Goal: Task Accomplishment & Management: Manage account settings

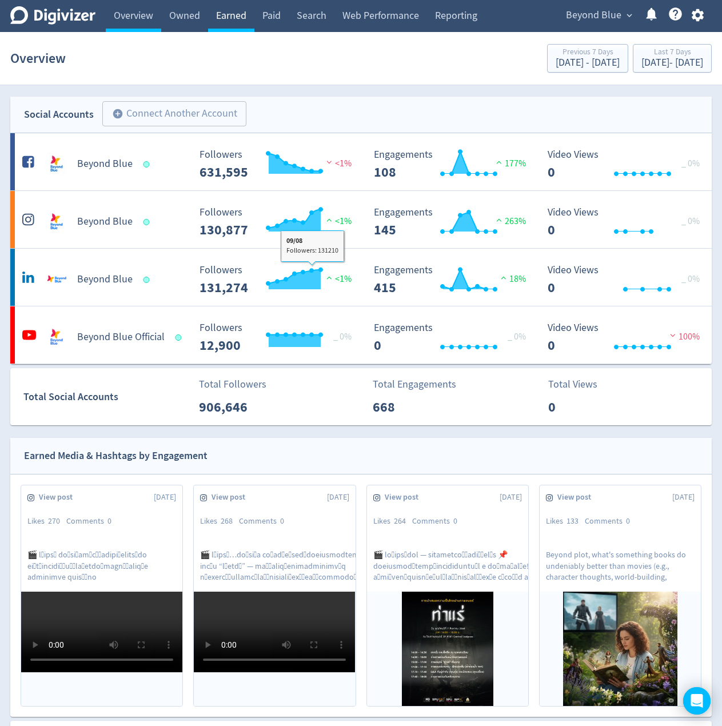
click at [241, 18] on link "Earned" at bounding box center [231, 16] width 46 height 32
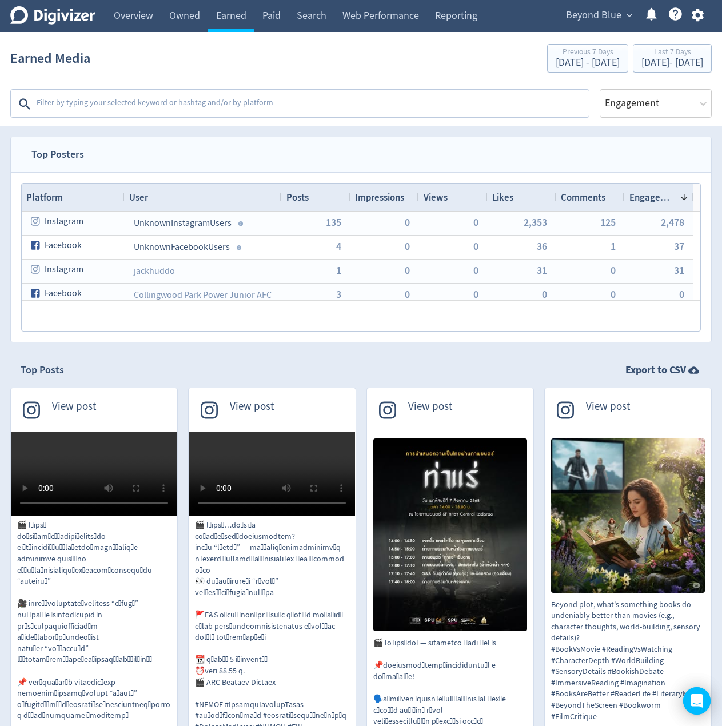
click at [167, 115] on textarea at bounding box center [311, 104] width 552 height 23
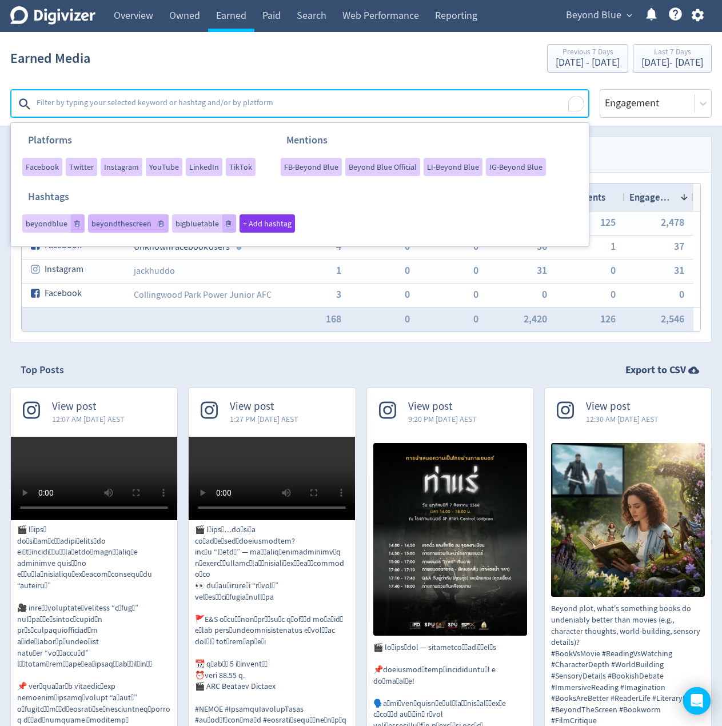
click at [109, 219] on span "beyondthescreen" at bounding box center [121, 223] width 60 height 8
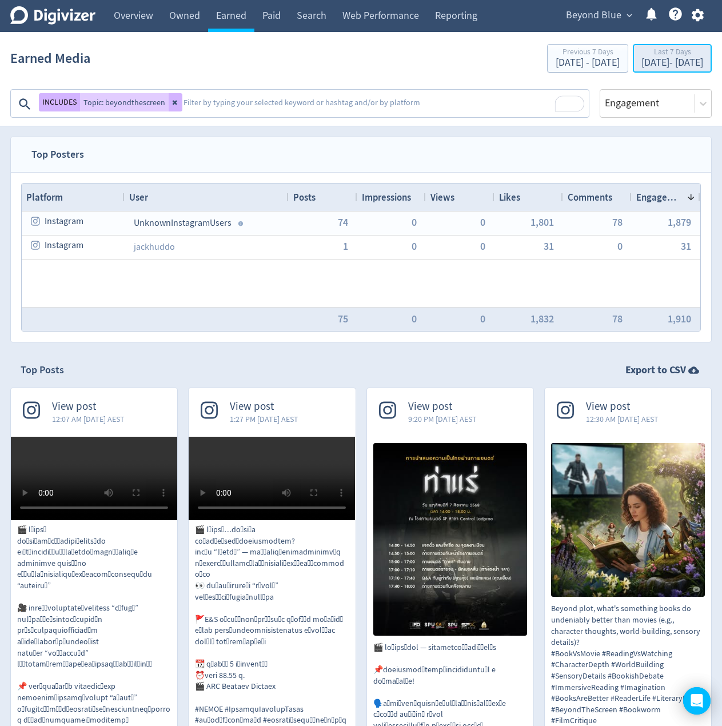
click at [655, 61] on div "Aug 4, 2025 - Aug 10, 2025" at bounding box center [672, 63] width 62 height 10
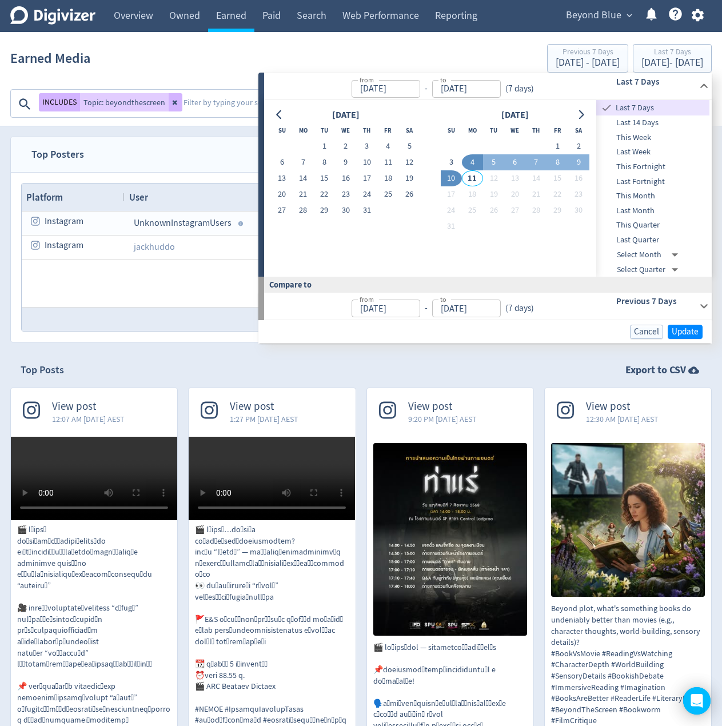
click at [627, 207] on span "Last Month" at bounding box center [652, 211] width 113 height 13
type input "Jul 01, 2025"
type input "Jul 31, 2025"
type input "Jun 01, 2025"
type input "Jun 30, 2025"
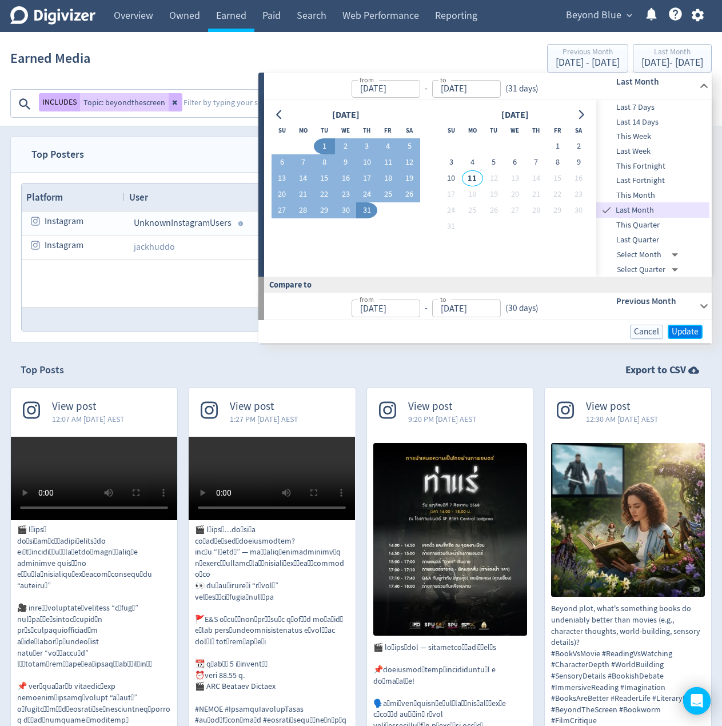
click at [683, 330] on span "Update" at bounding box center [684, 331] width 27 height 9
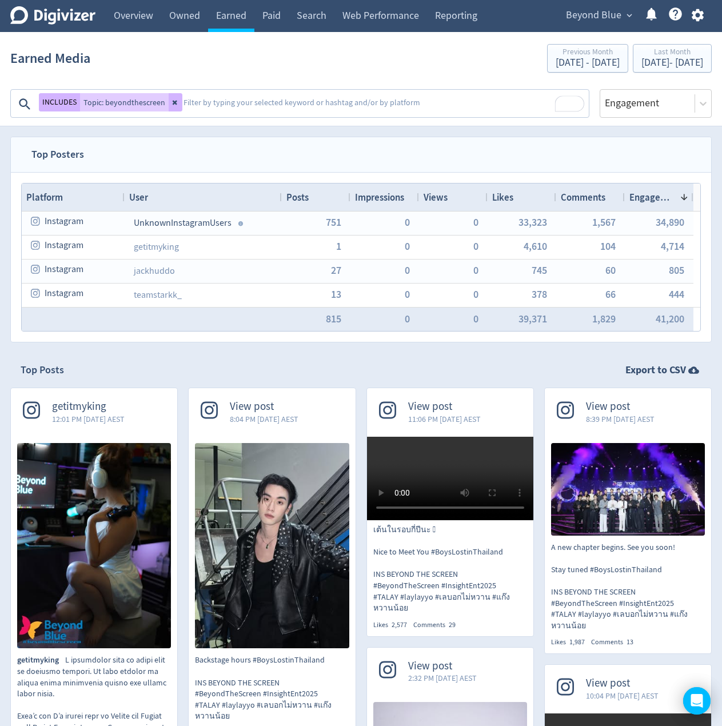
click at [298, 197] on span "Posts" at bounding box center [297, 197] width 22 height 13
click at [298, 196] on span "Posts" at bounding box center [297, 197] width 22 height 13
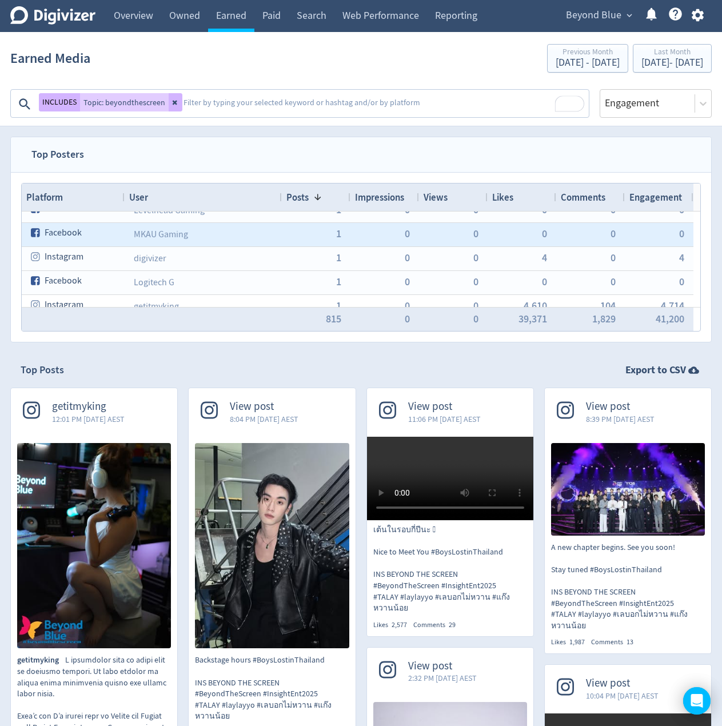
scroll to position [265, 0]
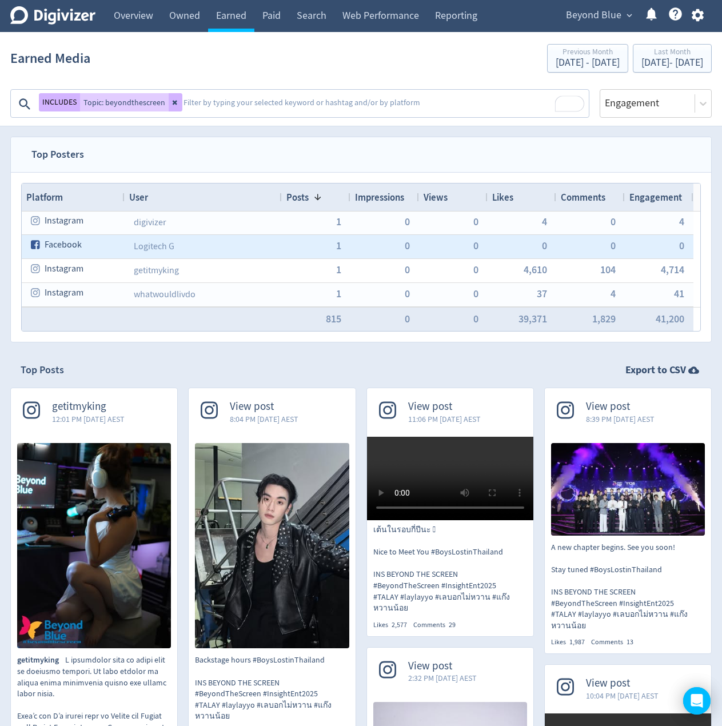
drag, startPoint x: 162, startPoint y: 245, endPoint x: 222, endPoint y: 249, distance: 59.6
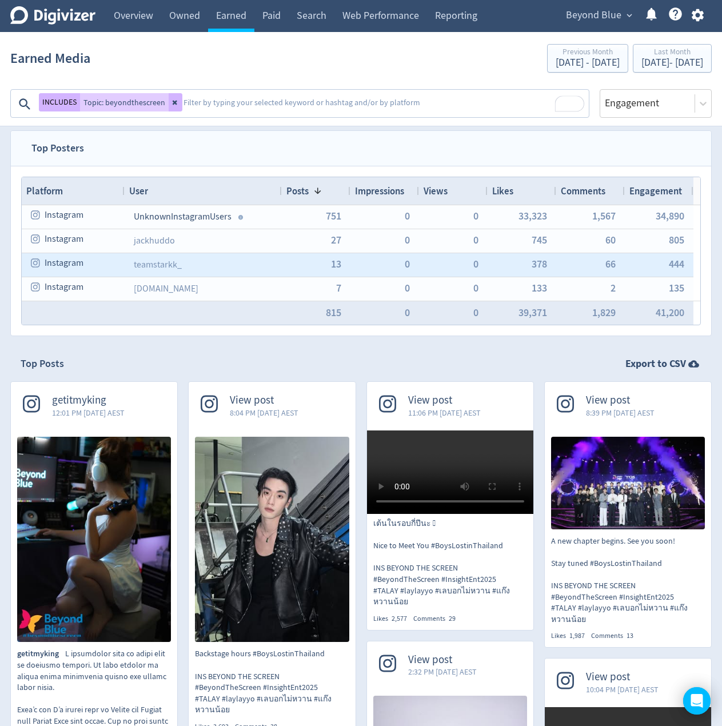
scroll to position [0, 0]
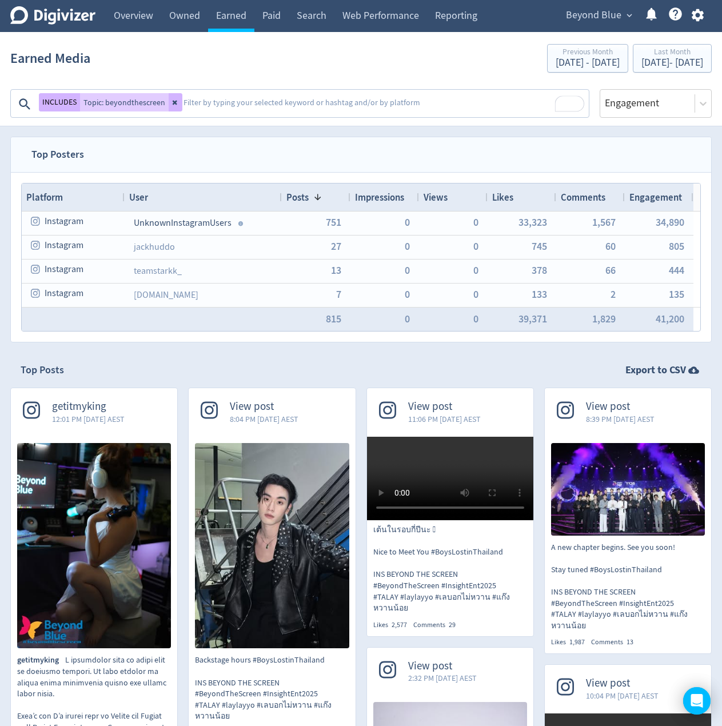
click at [166, 73] on div "Earned Media Previous Month Jun 1, 2025 - Jun 30, 2025 Last Month Jul 1, 2025 -…" at bounding box center [360, 58] width 701 height 37
click at [133, 16] on link "Overview" at bounding box center [133, 16] width 55 height 32
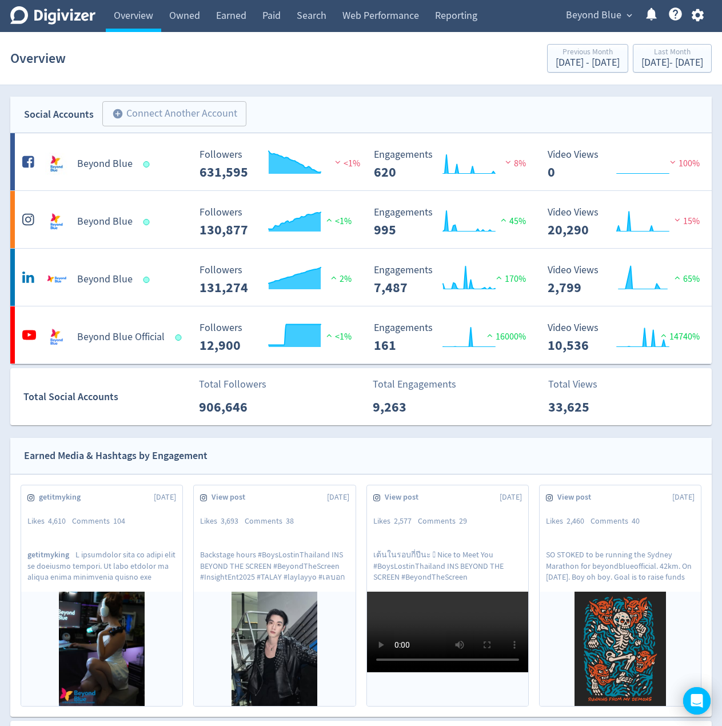
click at [250, 109] on div "Social Accounts add_circle Connect Another Account add_circle" at bounding box center [360, 115] width 701 height 37
click at [267, 109] on div "Social Accounts add_circle Connect Another Account add_circle" at bounding box center [360, 115] width 701 height 37
click at [254, 111] on div "Social Accounts add_circle Connect Another Account add_circle" at bounding box center [360, 115] width 701 height 37
click at [244, 109] on button "add_circle Connect Another Account" at bounding box center [174, 113] width 144 height 25
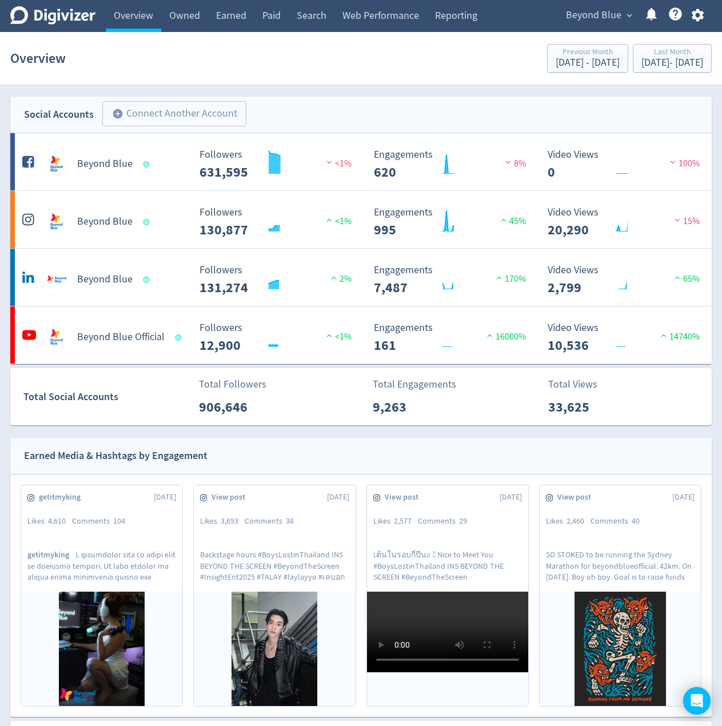
click at [267, 106] on div "Social Accounts add_circle Connect Another Account add_circle" at bounding box center [360, 115] width 701 height 37
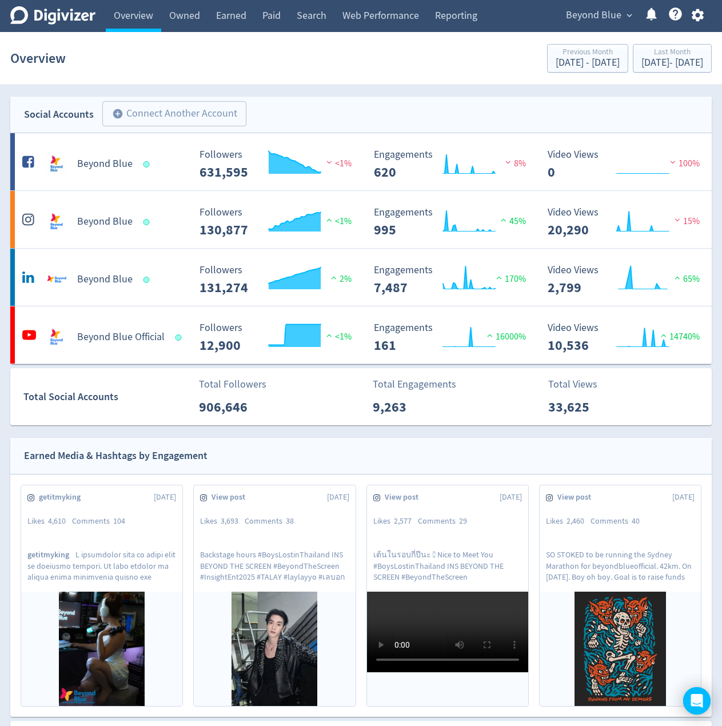
click at [250, 109] on div "Social Accounts add_circle Connect Another Account add_circle" at bounding box center [360, 115] width 701 height 37
click at [250, 108] on div "Social Accounts add_circle Connect Another Account add_circle" at bounding box center [360, 115] width 701 height 37
click at [253, 110] on div "Social Accounts add_circle Connect Another Account add_circle" at bounding box center [360, 115] width 701 height 37
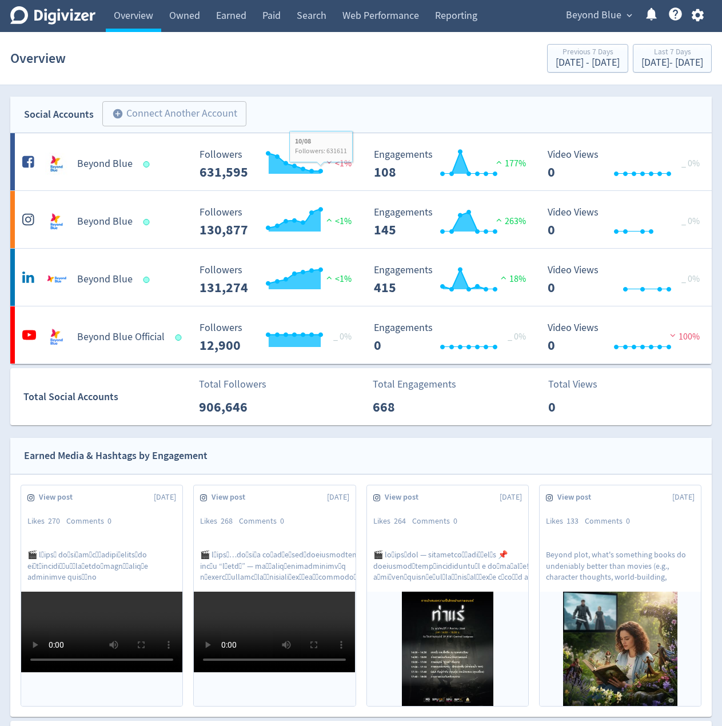
click at [264, 109] on div "Social Accounts add_circle Connect Another Account add_circle" at bounding box center [360, 115] width 701 height 37
click at [262, 110] on div "Social Accounts add_circle Connect Another Account add_circle" at bounding box center [360, 115] width 701 height 37
click at [265, 109] on div "Social Accounts add_circle Connect Another Account add_circle" at bounding box center [360, 115] width 701 height 37
click at [264, 109] on div "Social Accounts add_circle Connect Another Account add_circle" at bounding box center [360, 115] width 701 height 37
click at [266, 103] on div "Social Accounts add_circle Connect Another Account add_circle" at bounding box center [360, 115] width 701 height 37
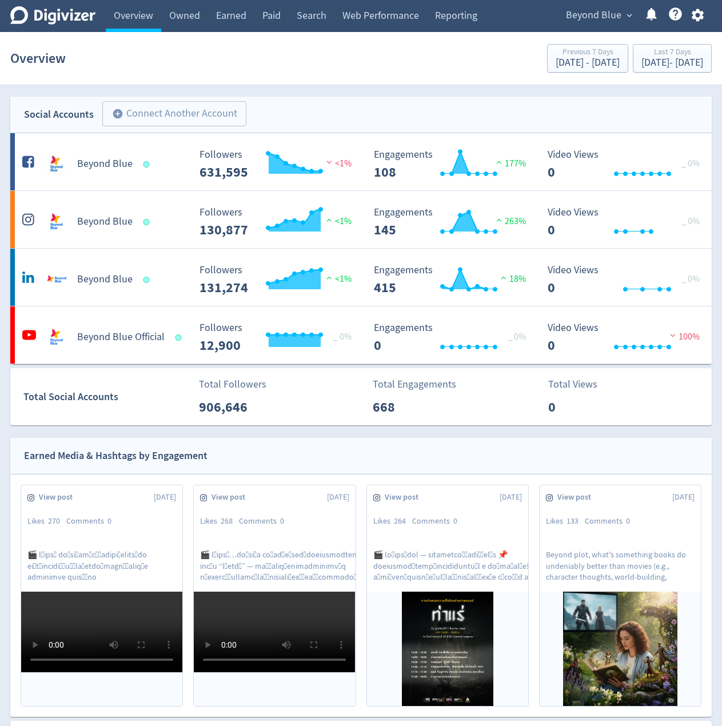
click at [265, 109] on div "Social Accounts add_circle Connect Another Account add_circle" at bounding box center [360, 115] width 701 height 37
click at [263, 109] on div "Social Accounts add_circle Connect Another Account add_circle" at bounding box center [360, 115] width 701 height 37
click at [287, 114] on div "Social Accounts add_circle Connect Another Account add_circle" at bounding box center [360, 115] width 701 height 37
click at [265, 107] on div "Social Accounts add_circle Connect Another Account add_circle" at bounding box center [360, 115] width 701 height 37
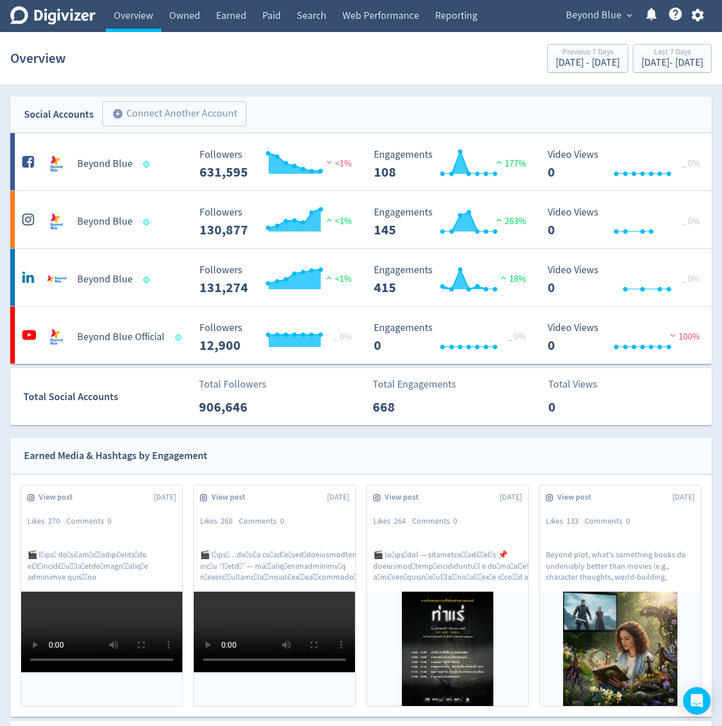
click at [303, 107] on div "Social Accounts add_circle Connect Another Account add_circle" at bounding box center [360, 115] width 701 height 37
click at [258, 109] on div "Social Accounts add_circle Connect Another Account add_circle" at bounding box center [360, 115] width 701 height 37
click at [265, 109] on div "Social Accounts add_circle Connect Another Account add_circle" at bounding box center [360, 115] width 701 height 37
click at [262, 109] on div "Social Accounts add_circle Connect Another Account add_circle" at bounding box center [360, 115] width 701 height 37
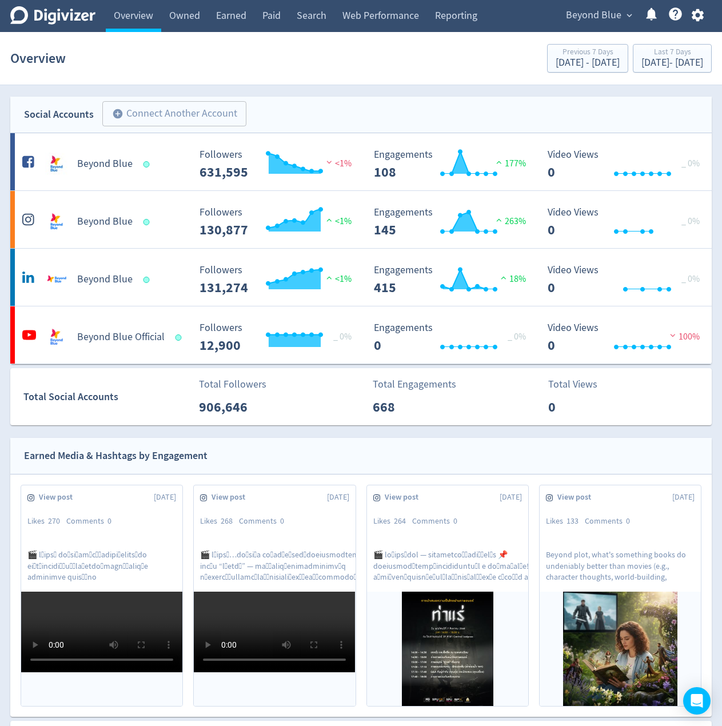
click at [264, 109] on div "Social Accounts add_circle Connect Another Account add_circle" at bounding box center [360, 115] width 701 height 37
click at [188, 109] on button "add_circle Connect Another Account" at bounding box center [174, 113] width 144 height 25
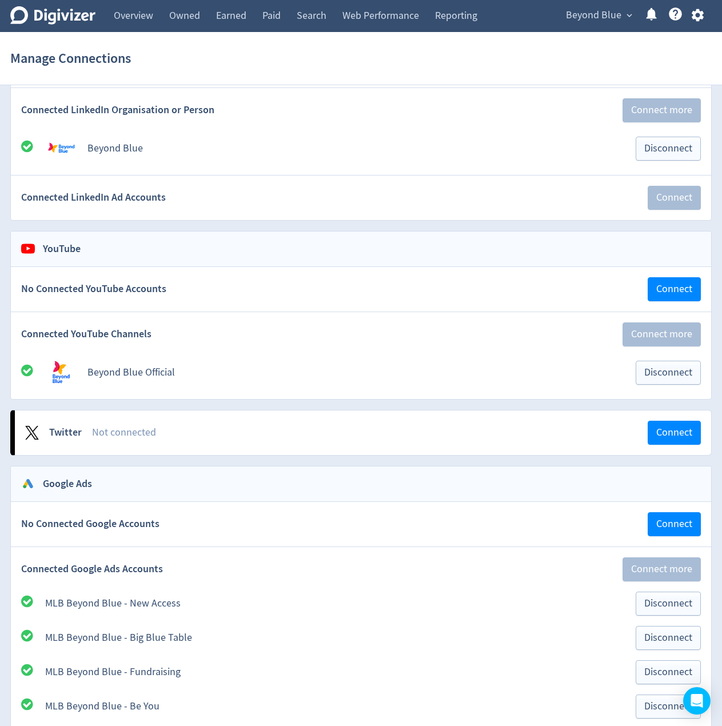
scroll to position [971, 0]
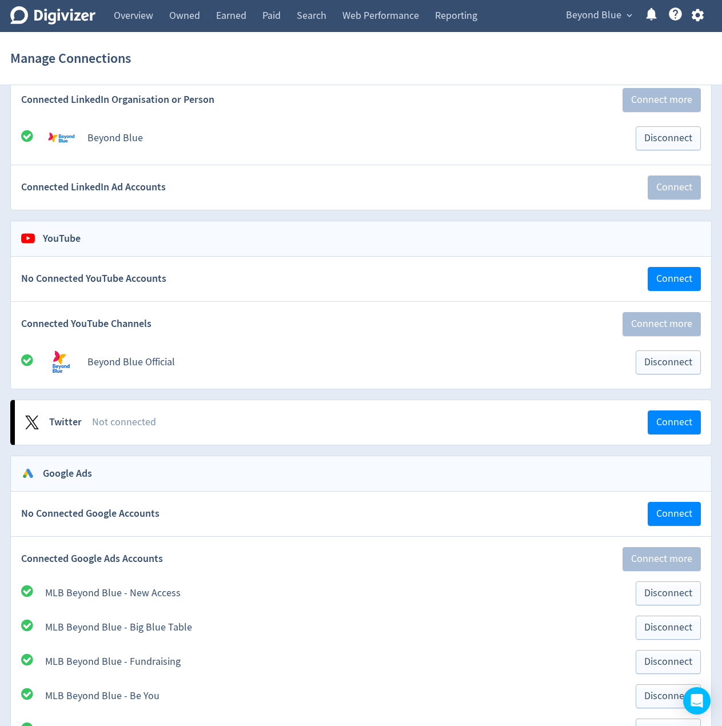
click at [395, 410] on div "Twitter Not connected Connect" at bounding box center [363, 422] width 696 height 45
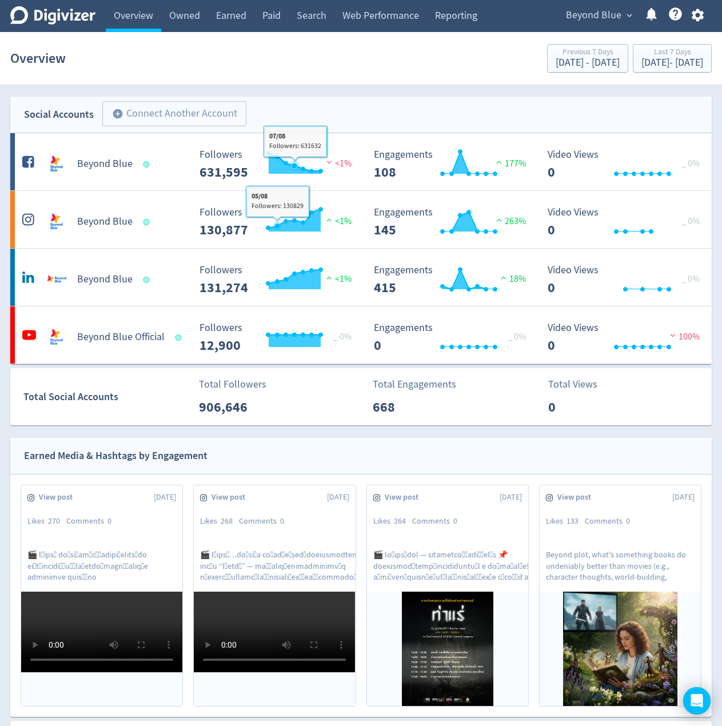
click at [322, 105] on div "Social Accounts add_circle Connect Another Account add_circle" at bounding box center [360, 115] width 701 height 37
click at [589, 7] on span "Beyond Blue" at bounding box center [593, 15] width 55 height 18
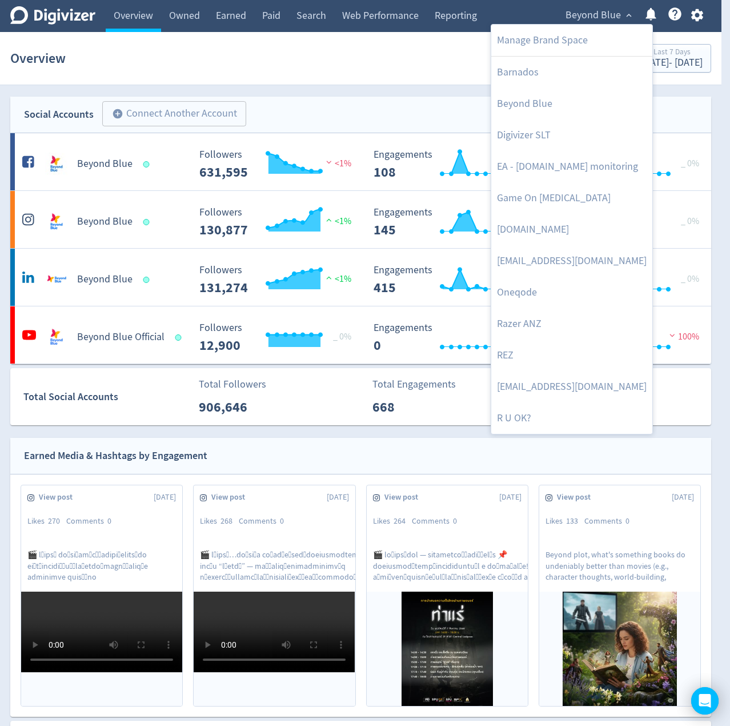
click at [352, 99] on div at bounding box center [365, 363] width 730 height 726
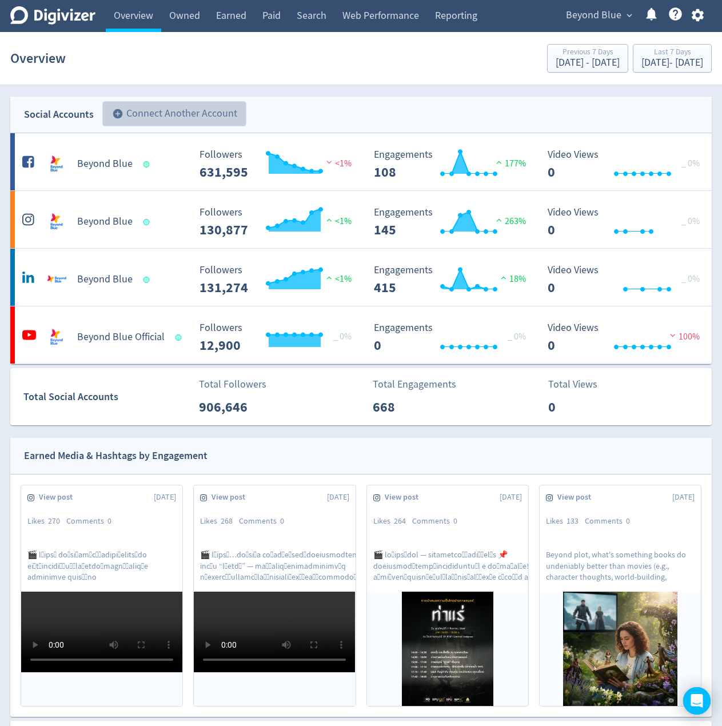
click at [174, 112] on button "add_circle Connect Another Account" at bounding box center [174, 113] width 144 height 25
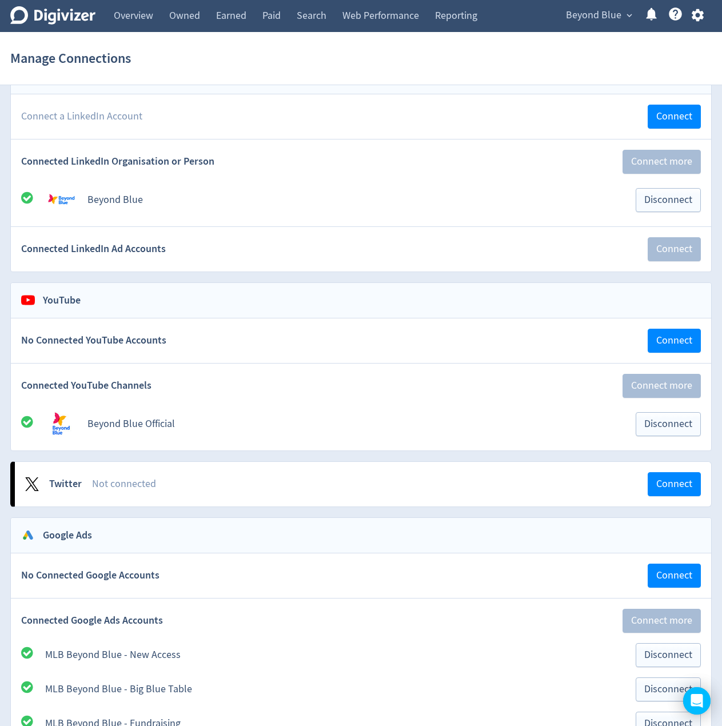
scroll to position [914, 0]
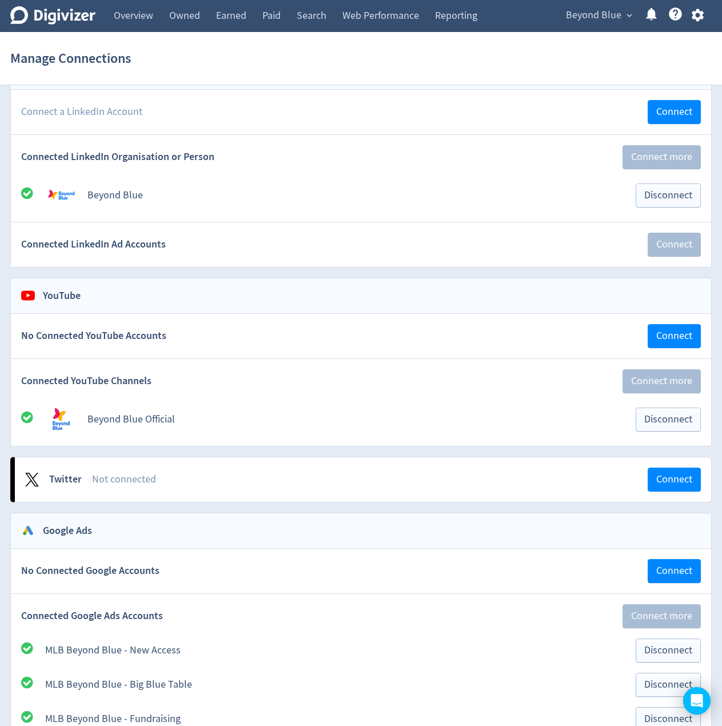
click at [188, 70] on div "Manage Connections" at bounding box center [360, 58] width 701 height 37
click at [174, 290] on div "YouTube" at bounding box center [360, 296] width 679 height 14
click at [134, 294] on div "YouTube" at bounding box center [360, 296] width 679 height 14
click at [247, 452] on div "You can add 963 more connections . Facebook and Instagram Business Account No C…" at bounding box center [361, 451] width 722 height 2540
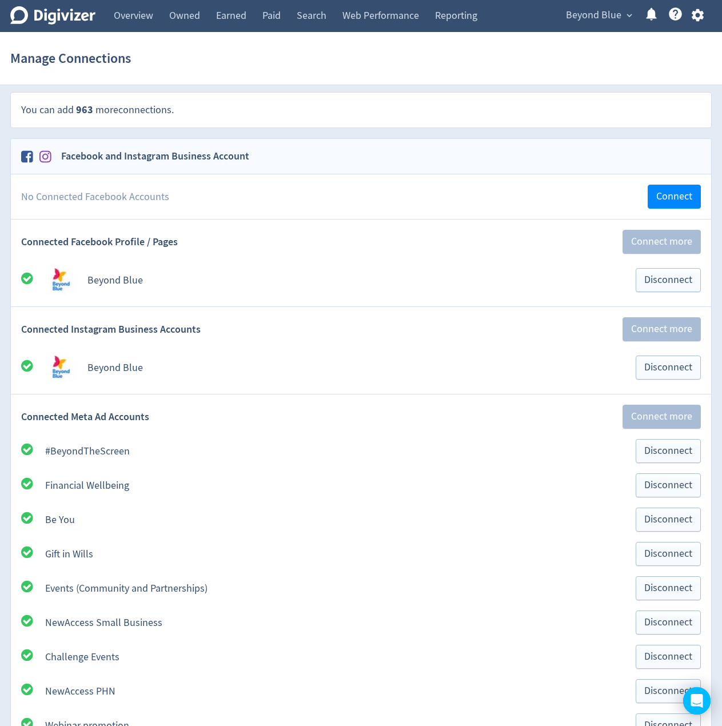
scroll to position [0, 0]
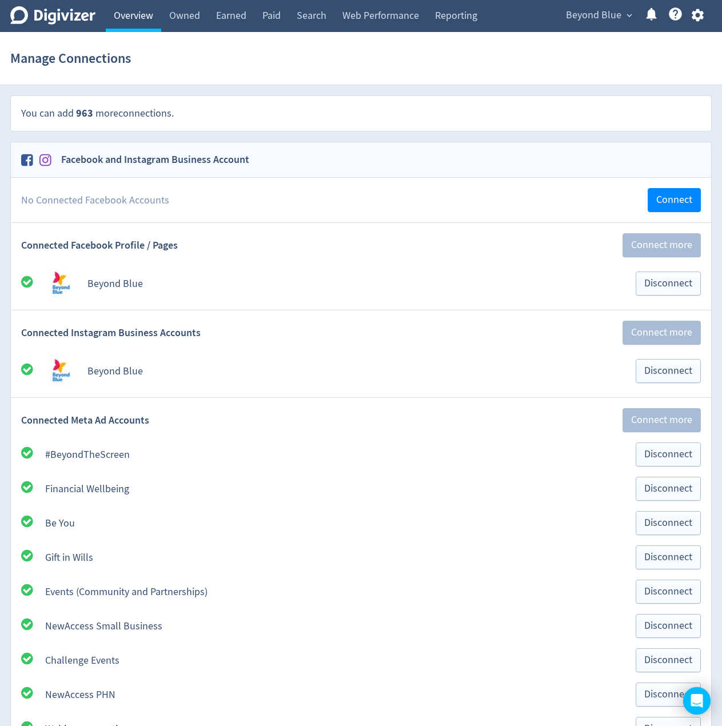
click at [138, 16] on link "Overview" at bounding box center [133, 16] width 55 height 32
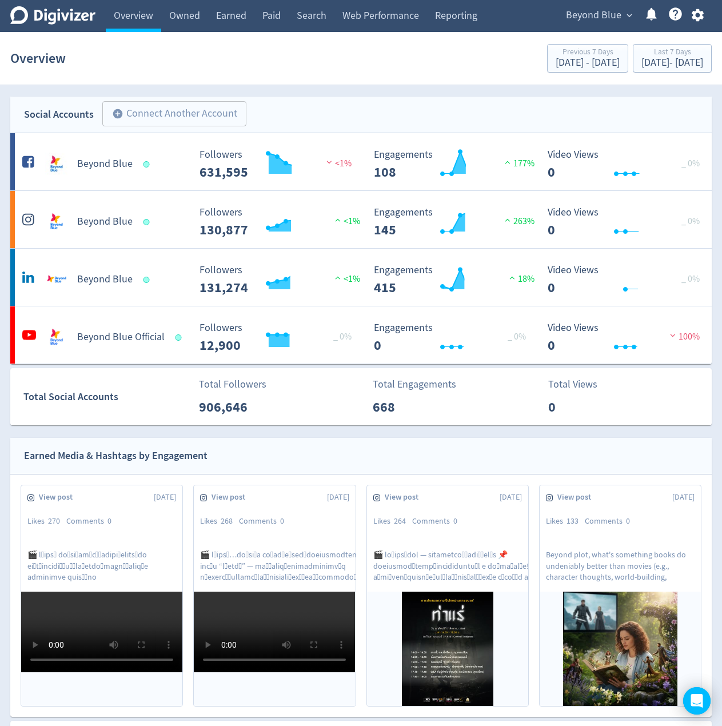
click at [318, 97] on div "Social Accounts add_circle Connect Another Account add_circle" at bounding box center [360, 115] width 701 height 37
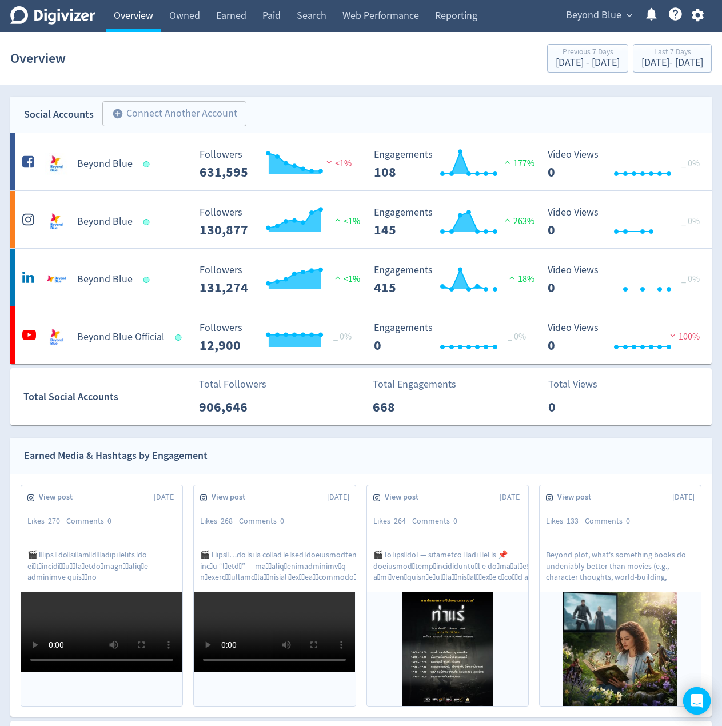
click at [137, 17] on link "Overview" at bounding box center [133, 16] width 55 height 32
click at [298, 106] on div "Social Accounts add_circle Connect Another Account add_circle" at bounding box center [360, 115] width 701 height 37
click at [272, 113] on div "Social Accounts add_circle Connect Another Account add_circle" at bounding box center [360, 115] width 701 height 37
click at [606, 11] on span "Beyond Blue" at bounding box center [593, 15] width 55 height 18
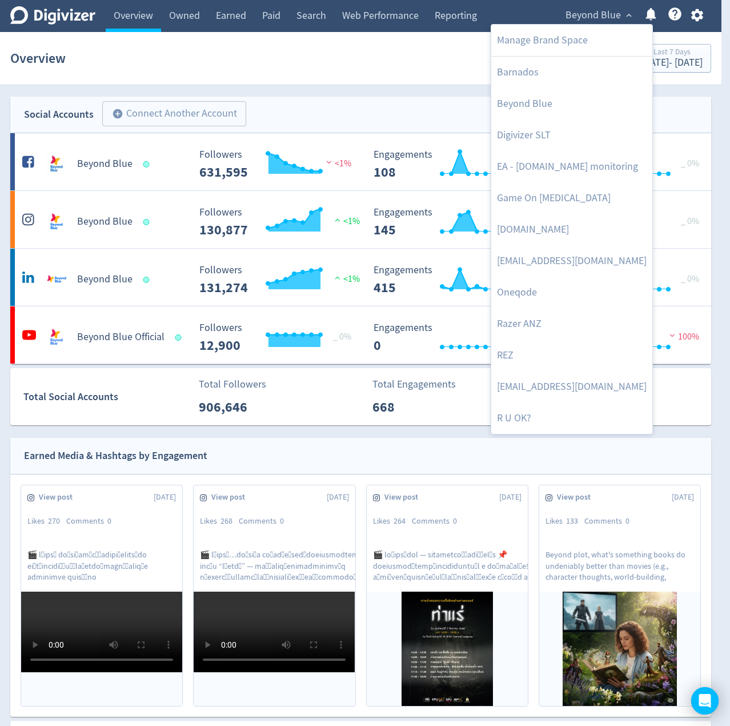
click at [310, 111] on div at bounding box center [365, 363] width 730 height 726
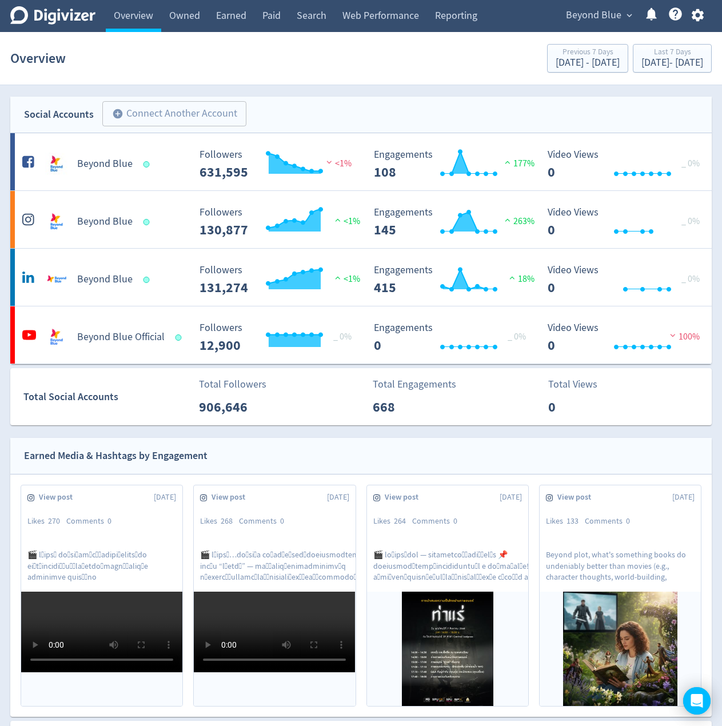
click at [266, 111] on div "Social Accounts add_circle Connect Another Account add_circle" at bounding box center [360, 115] width 701 height 37
click at [263, 110] on div "Social Accounts add_circle Connect Another Account add_circle" at bounding box center [360, 115] width 701 height 37
click at [266, 108] on div "Social Accounts add_circle Connect Another Account add_circle" at bounding box center [360, 115] width 701 height 37
drag, startPoint x: 632, startPoint y: 57, endPoint x: 632, endPoint y: 67, distance: 10.9
click at [636, 58] on div "Last 7 Days [DATE] - [DATE]" at bounding box center [672, 58] width 72 height 23
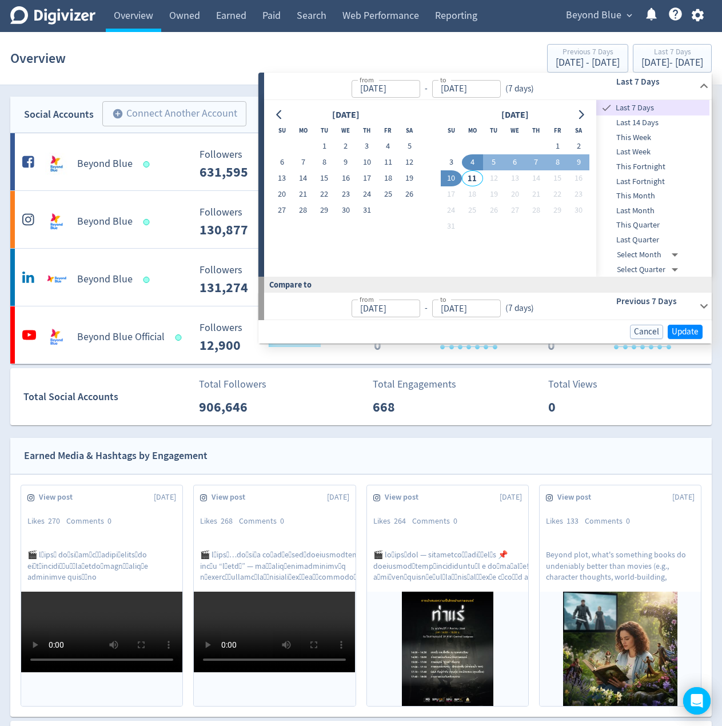
click at [637, 207] on span "Last Month" at bounding box center [652, 211] width 113 height 13
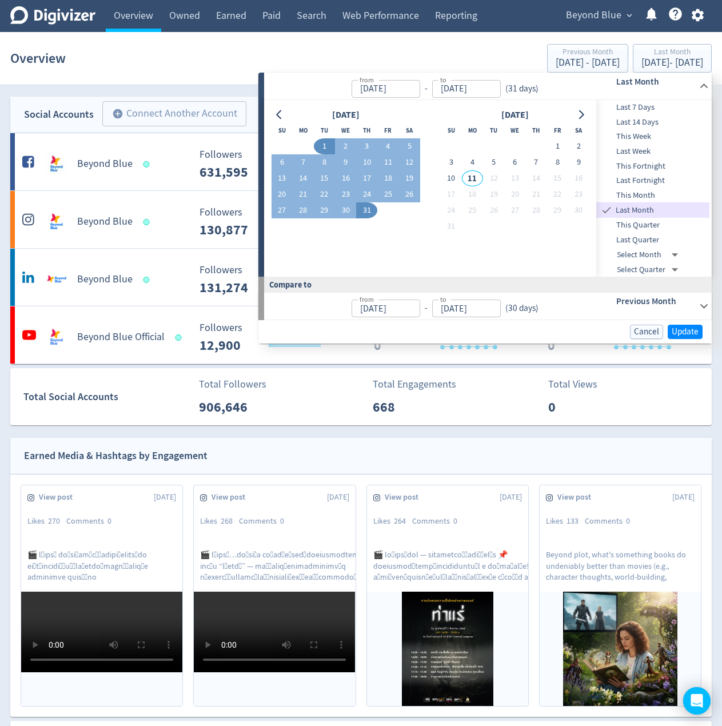
type input "[DATE]"
click at [687, 334] on span "Update" at bounding box center [684, 331] width 27 height 9
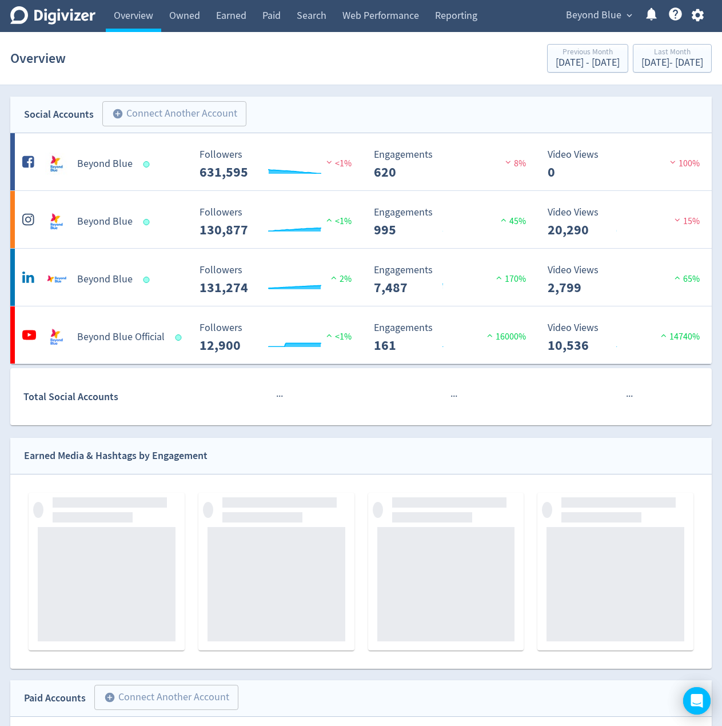
click at [267, 107] on div "Social Accounts add_circle Connect Another Account add_circle" at bounding box center [360, 115] width 701 height 37
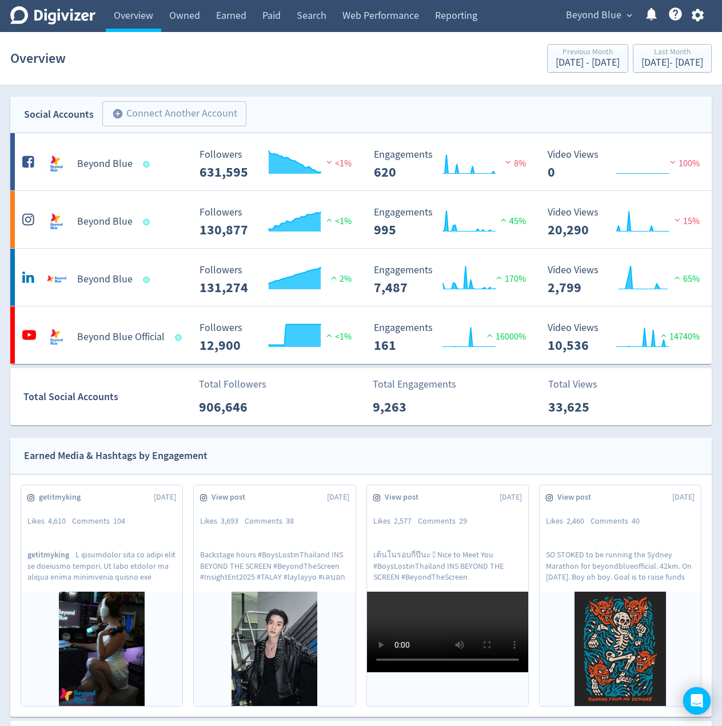
click at [264, 108] on div "Social Accounts add_circle Connect Another Account add_circle" at bounding box center [360, 115] width 701 height 37
click at [264, 109] on div "Social Accounts add_circle Connect Another Account add_circle" at bounding box center [360, 115] width 701 height 37
click at [598, 19] on span "Beyond Blue" at bounding box center [593, 15] width 55 height 18
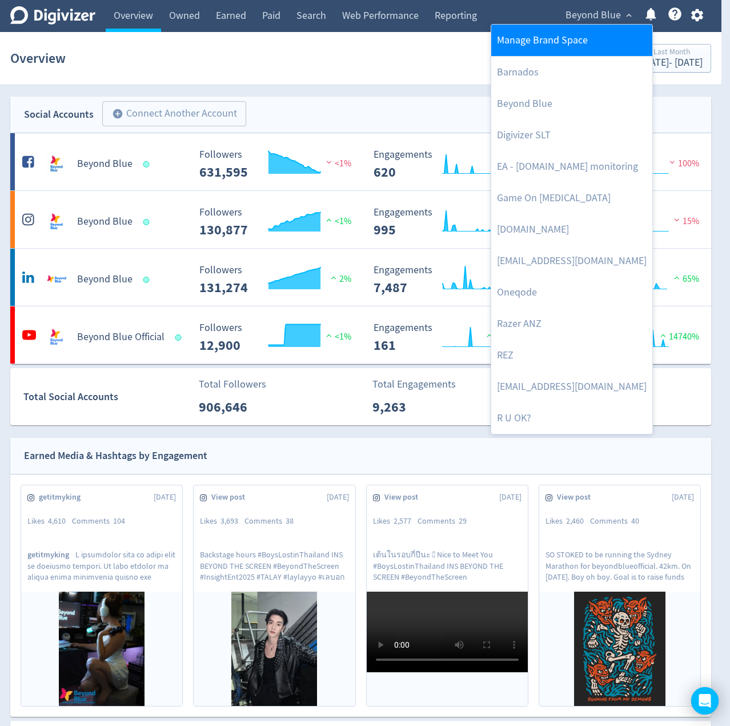
click at [562, 49] on link "Manage Brand Space" at bounding box center [571, 40] width 161 height 31
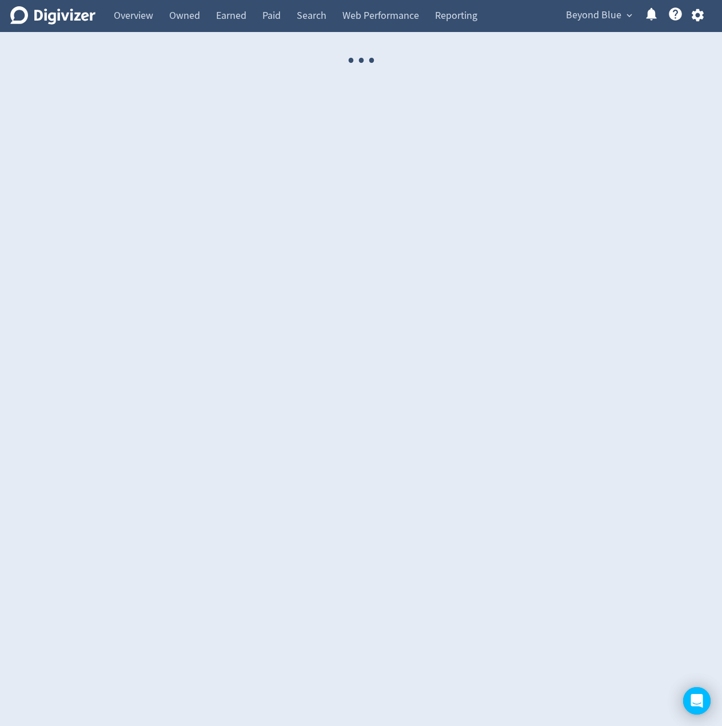
select select "USER"
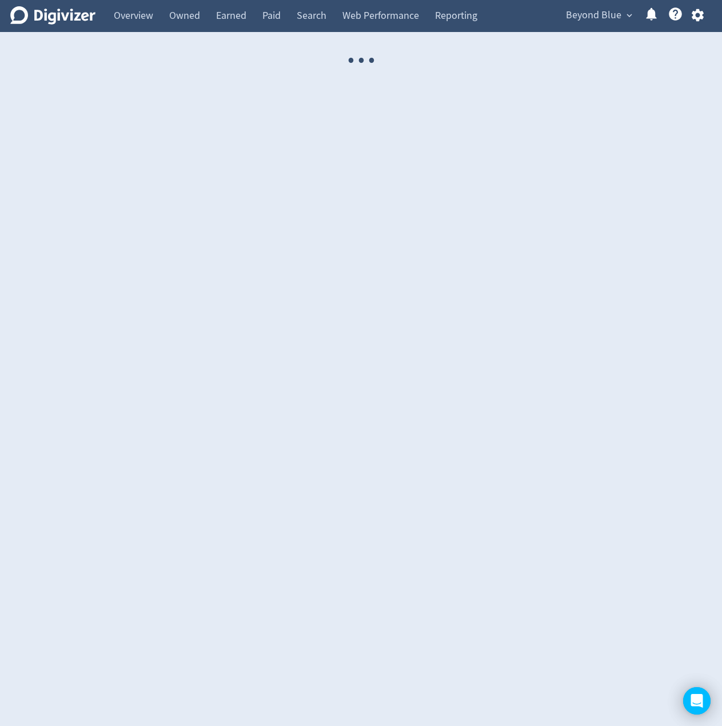
select select "USER"
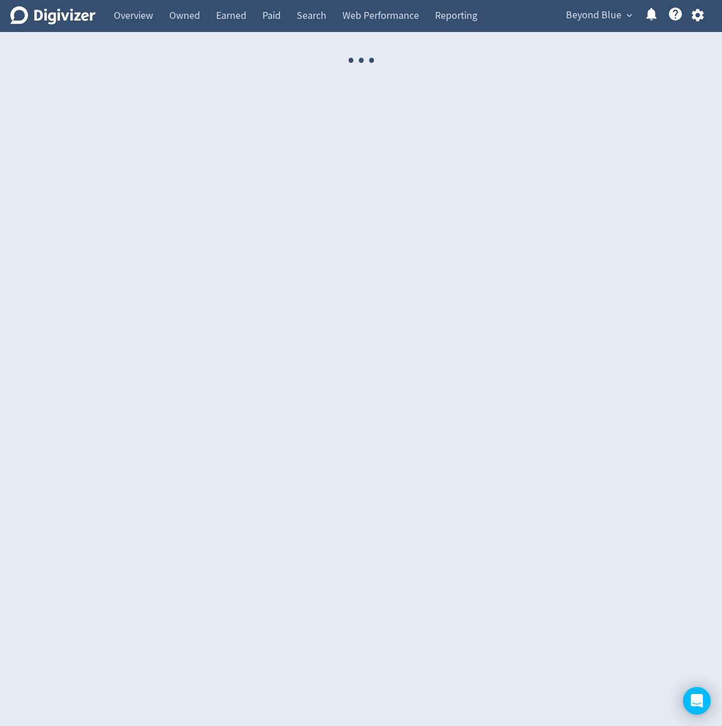
select select "USER"
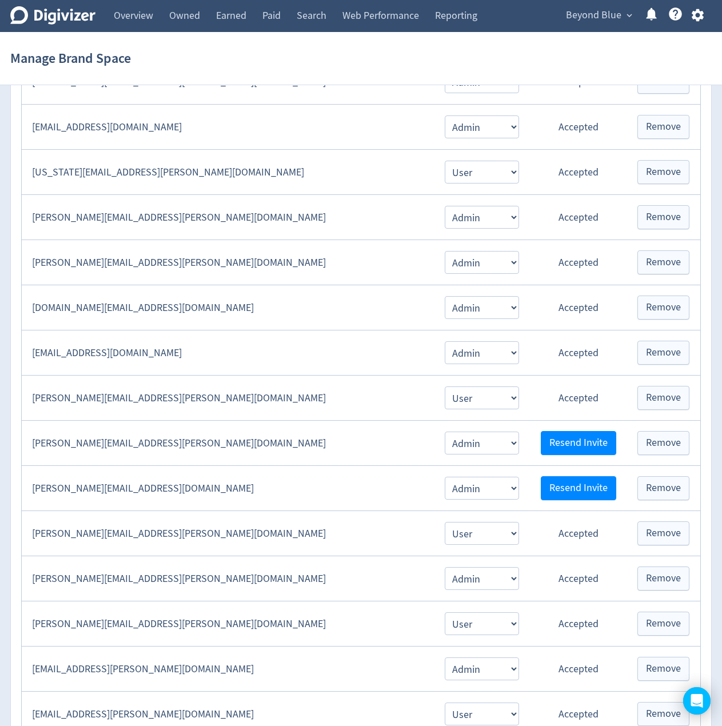
scroll to position [407, 0]
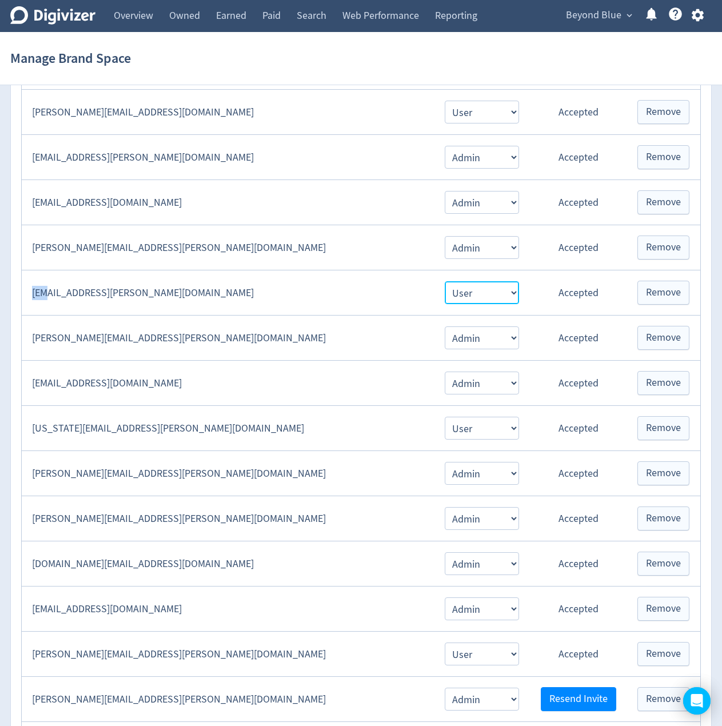
click at [495, 33] on select "Admin User" at bounding box center [481, 21] width 74 height 23
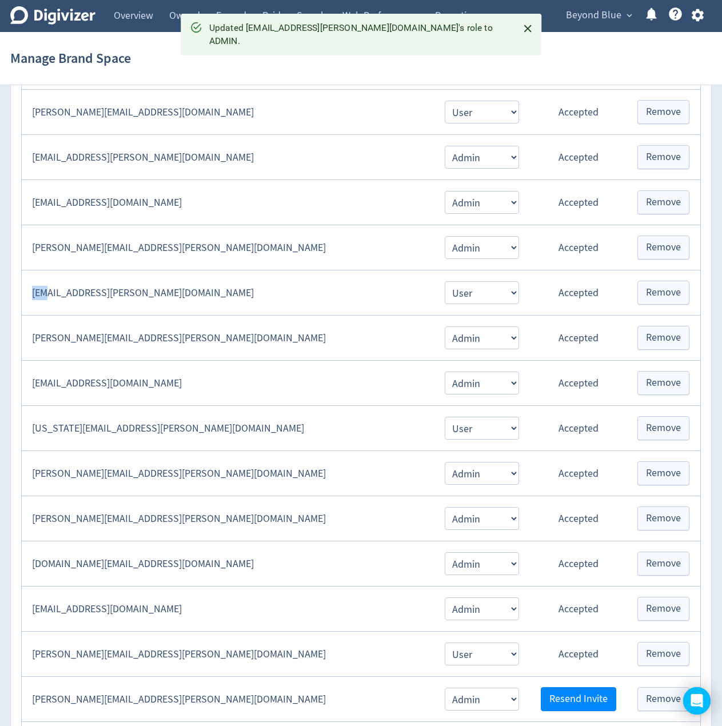
select select "ADMIN"
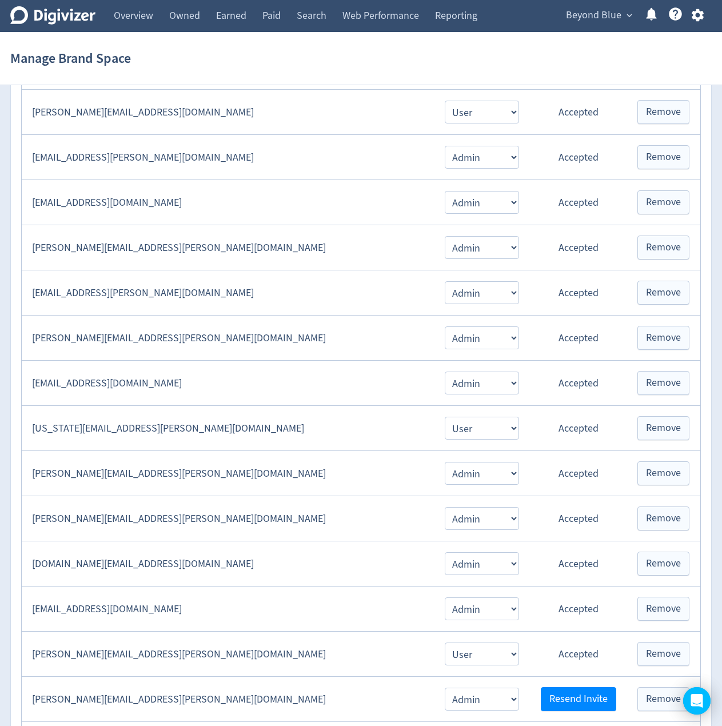
click at [302, 57] on div "Manage Brand Space" at bounding box center [360, 58] width 701 height 37
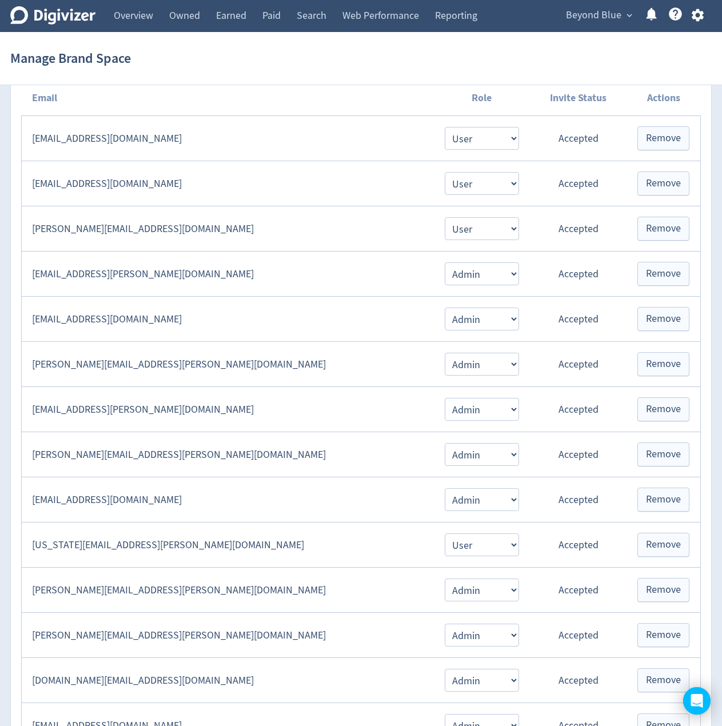
scroll to position [0, 0]
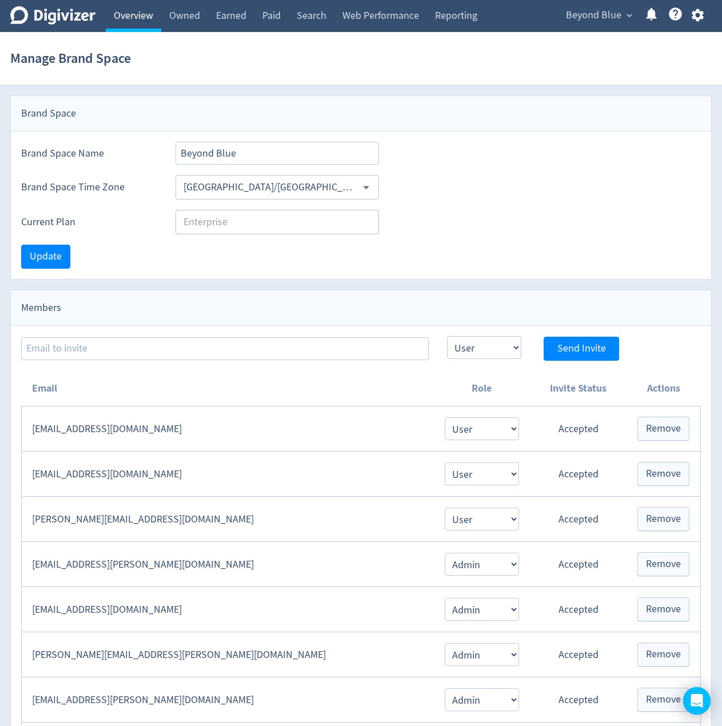
click at [126, 11] on link "Overview" at bounding box center [133, 16] width 55 height 32
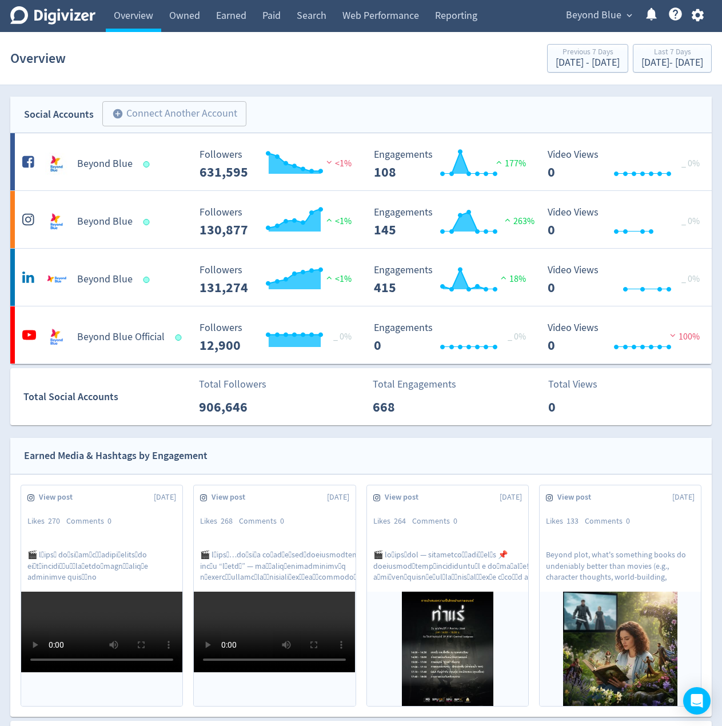
click at [287, 107] on div "Social Accounts add_circle Connect Another Account add_circle" at bounding box center [360, 115] width 701 height 37
click at [276, 114] on div "Social Accounts add_circle Connect Another Account add_circle" at bounding box center [360, 115] width 701 height 37
click at [150, 107] on button "add_circle Connect Another Account" at bounding box center [174, 113] width 144 height 25
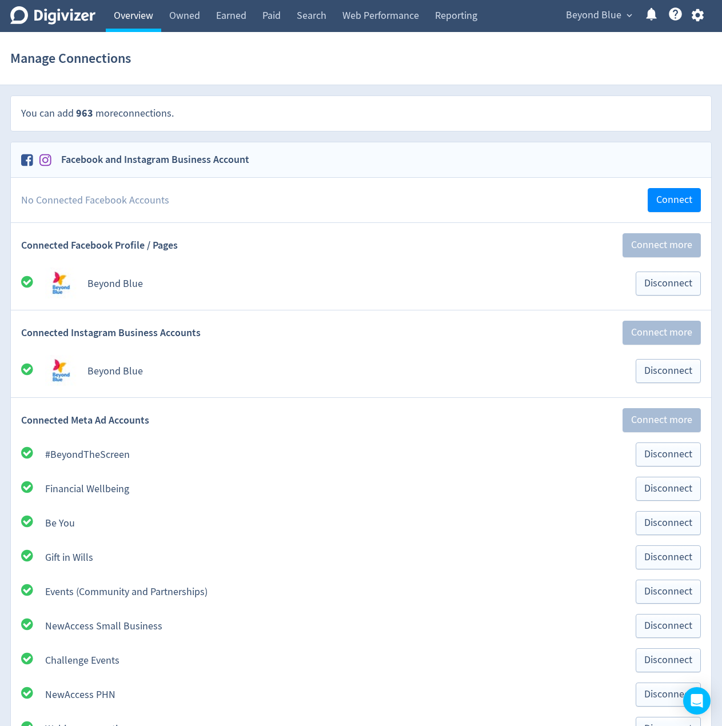
click at [127, 15] on link "Overview" at bounding box center [133, 16] width 55 height 32
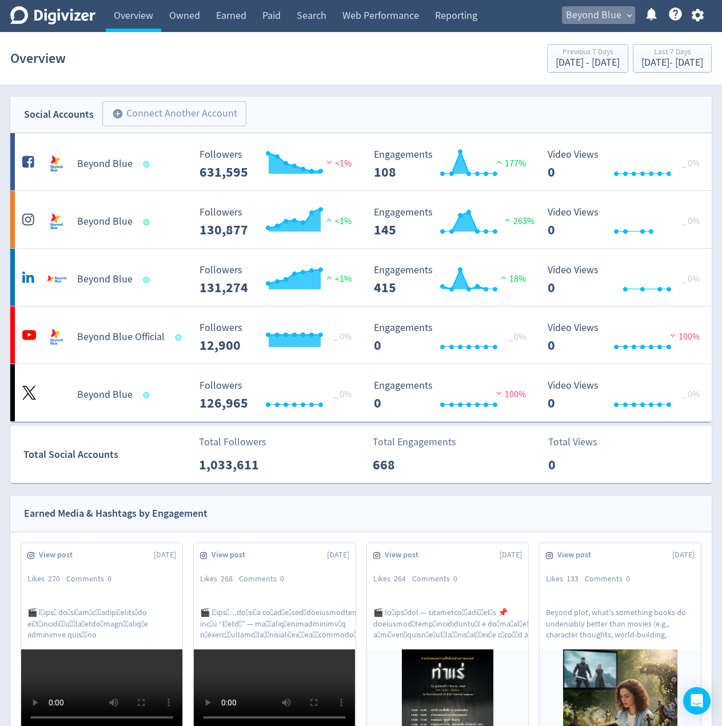
click at [622, 22] on button "Beyond Blue expand_more" at bounding box center [598, 15] width 73 height 18
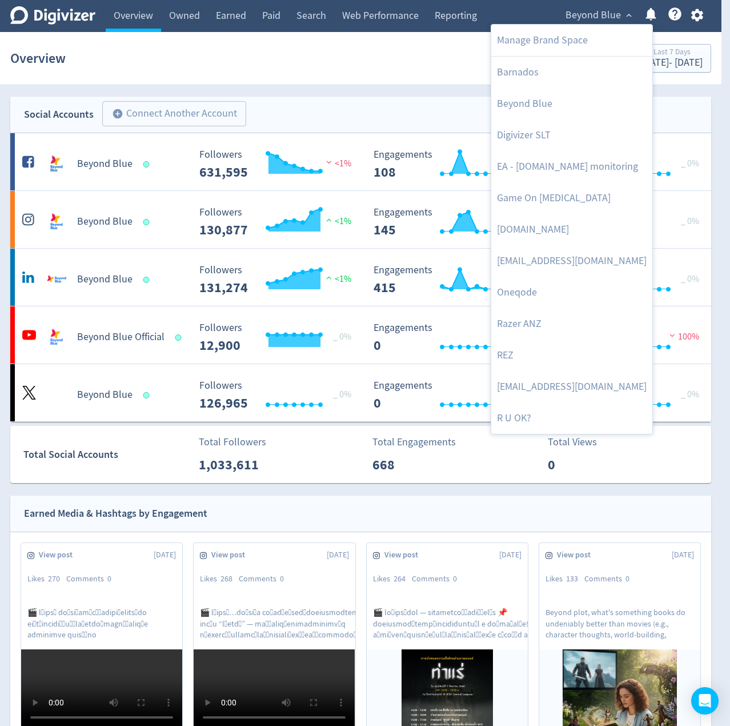
drag, startPoint x: 413, startPoint y: 43, endPoint x: 469, endPoint y: 47, distance: 56.1
click at [414, 43] on div at bounding box center [365, 363] width 730 height 726
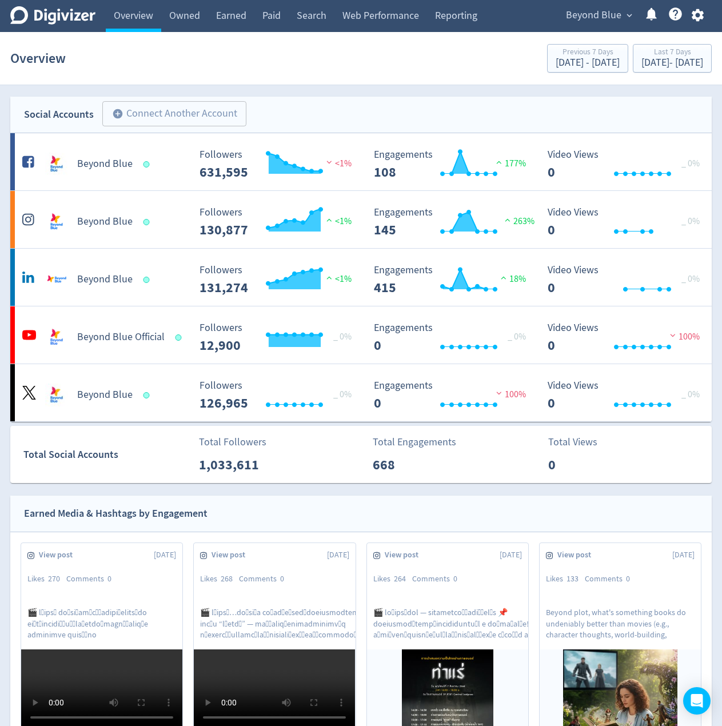
click at [621, 55] on link "Barnados" at bounding box center [587, 51] width 121 height 18
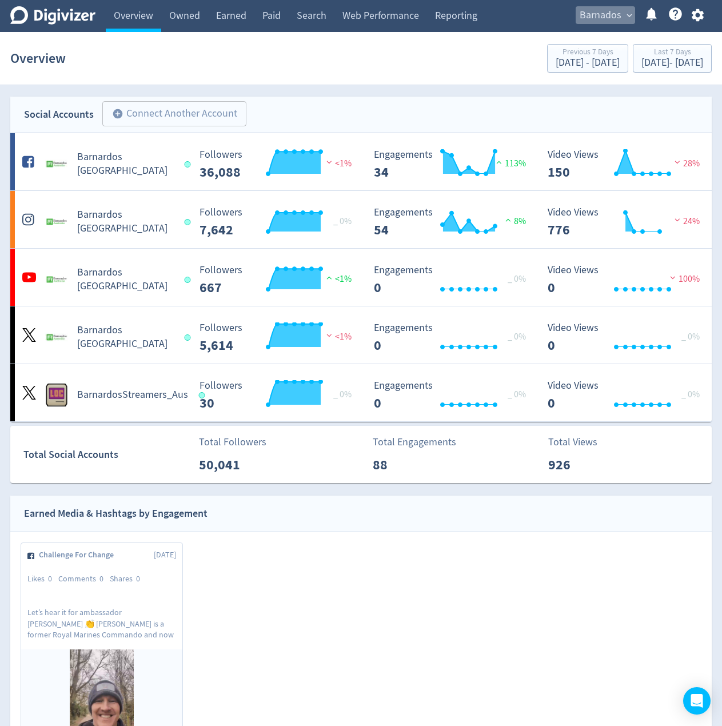
click at [620, 6] on span "Barnados" at bounding box center [600, 15] width 42 height 18
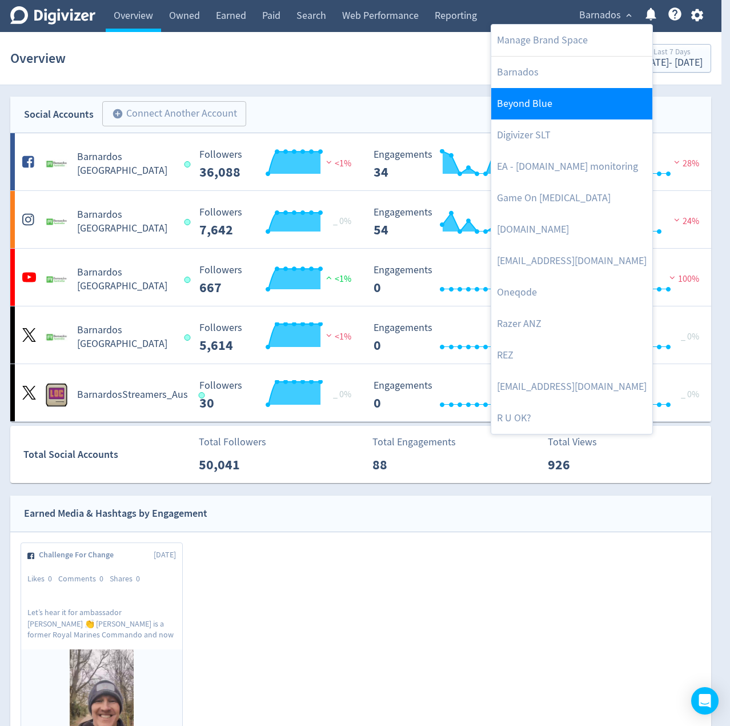
click at [539, 101] on link "Beyond Blue" at bounding box center [571, 103] width 161 height 31
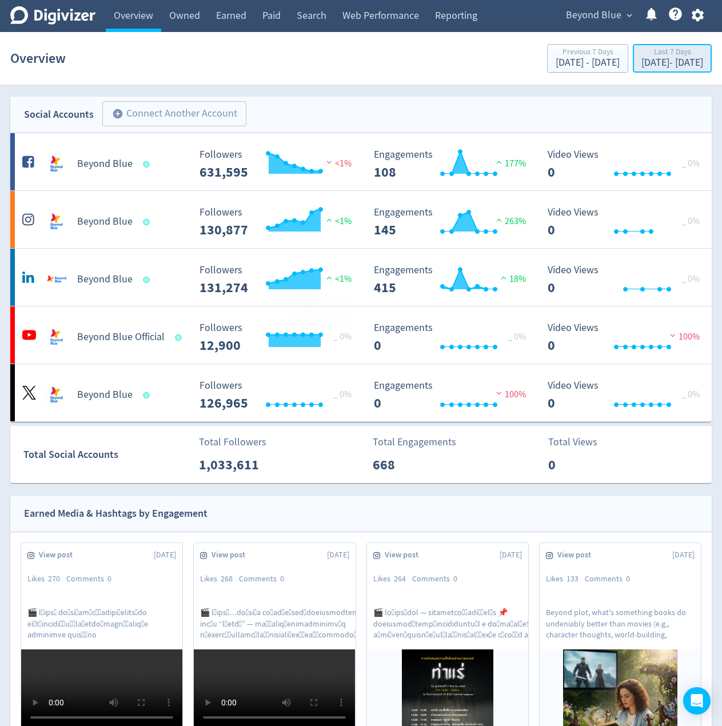
click at [641, 54] on div "Last 7 Days" at bounding box center [672, 53] width 62 height 10
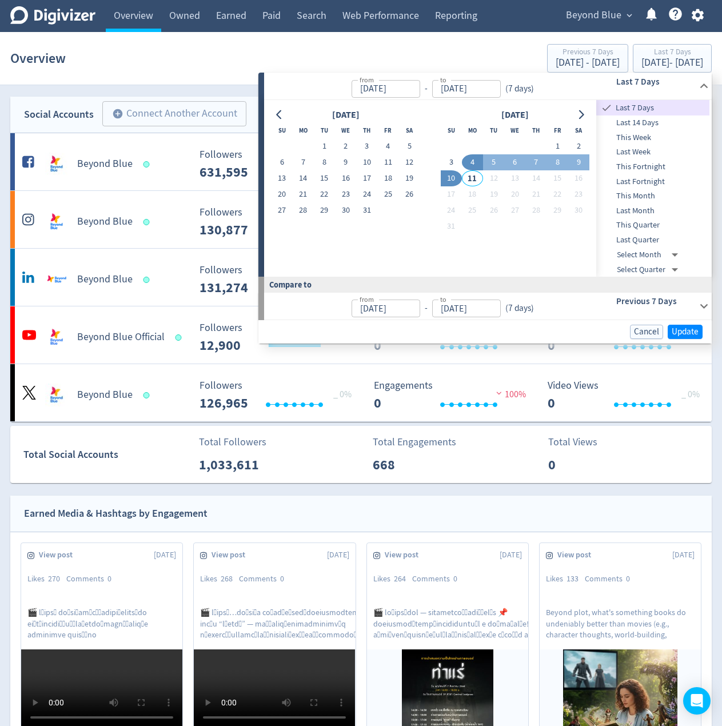
click at [639, 206] on span "Last Month" at bounding box center [652, 211] width 113 height 13
type input "[DATE]"
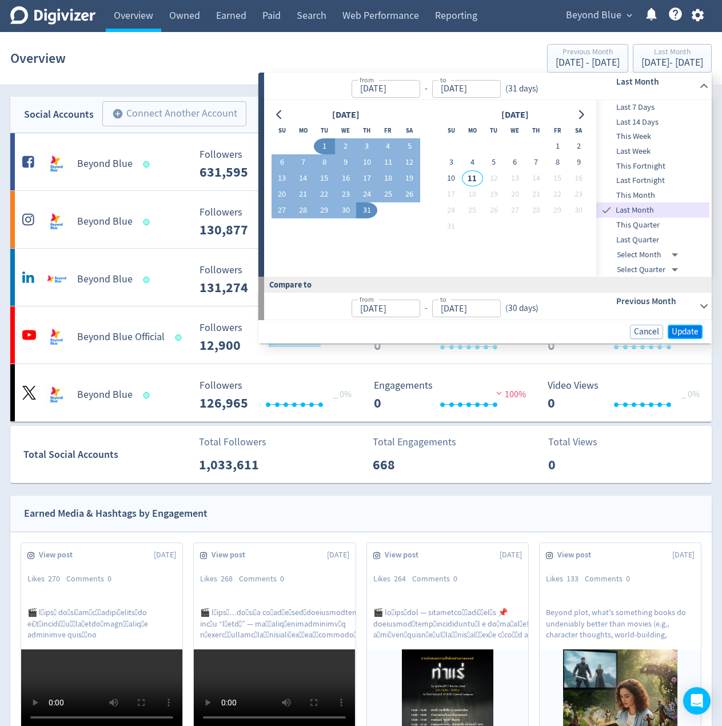
click at [683, 332] on span "Update" at bounding box center [684, 331] width 27 height 9
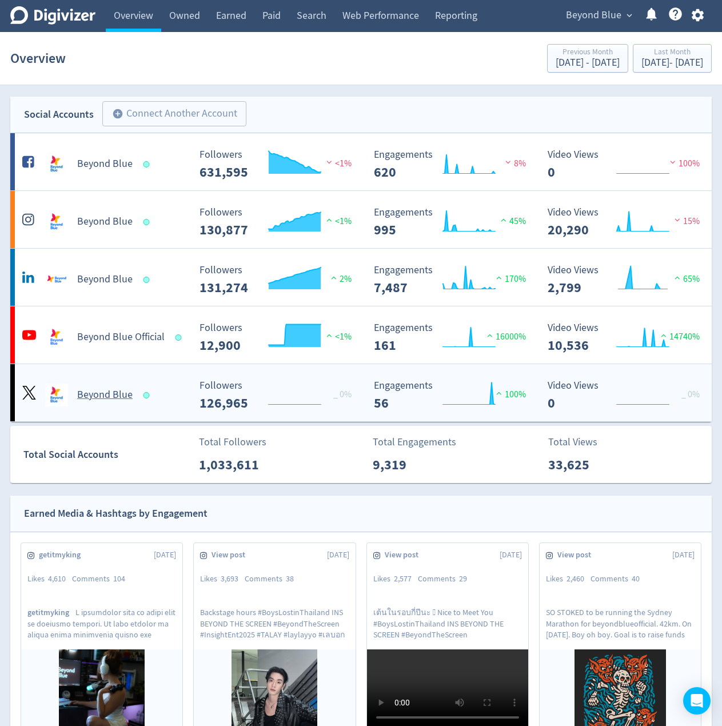
click at [182, 380] on div "Beyond Blue" at bounding box center [102, 390] width 174 height 32
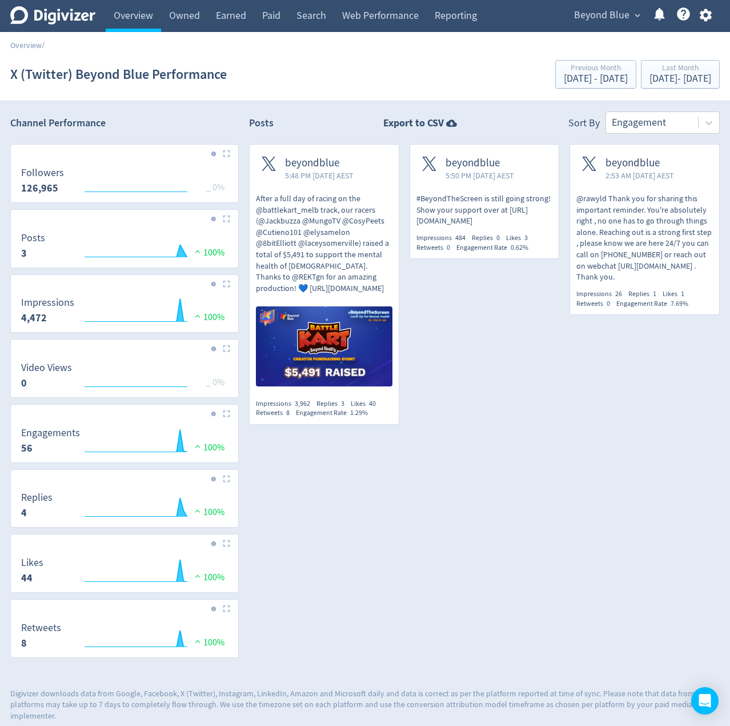
click at [243, 203] on div "beyondblue 5:48 PM [DATE] AEST After a full day of racing on the @battlekart_me…" at bounding box center [319, 289] width 161 height 291
click at [239, 203] on div "beyondblue 5:48 PM [DATE] AEST After a full day of racing on the @battlekart_me…" at bounding box center [319, 289] width 161 height 291
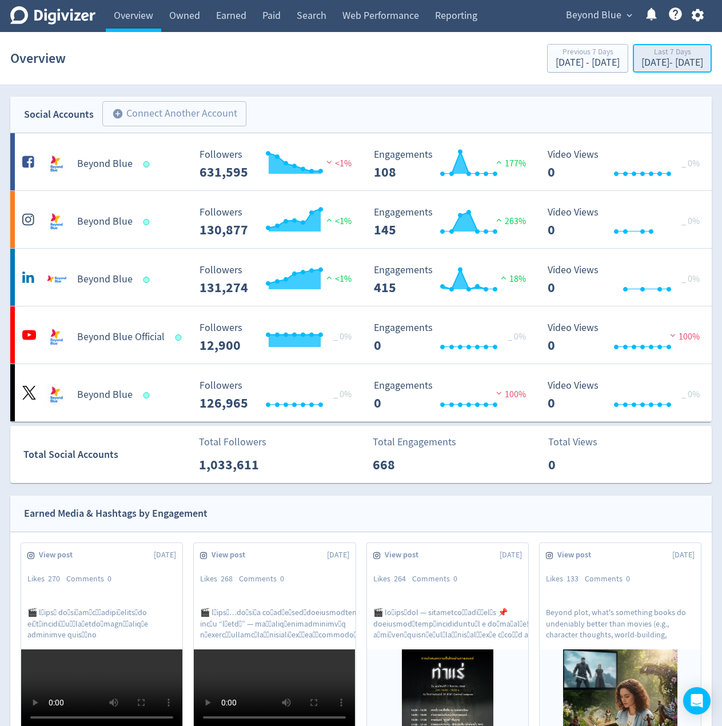
click at [641, 51] on div "Last 7 Days" at bounding box center [672, 53] width 62 height 10
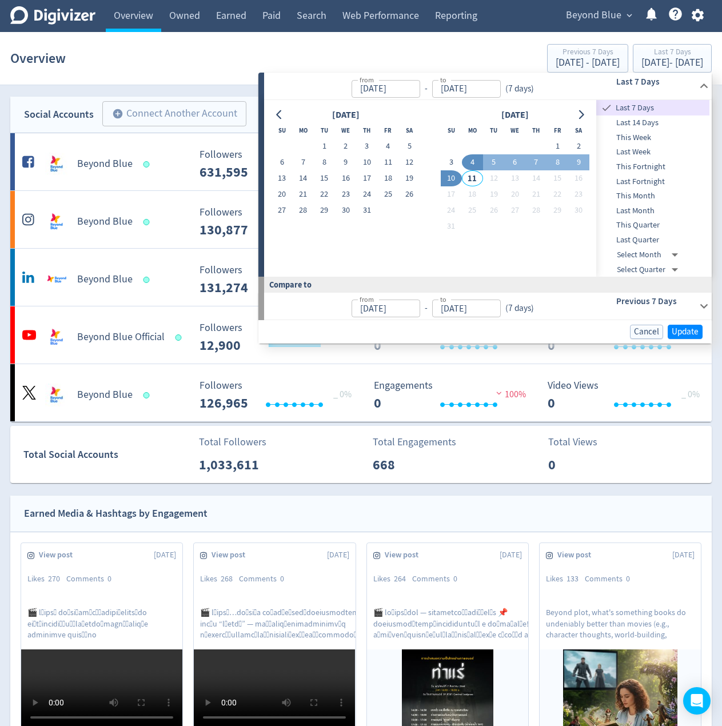
click at [632, 211] on span "Last Month" at bounding box center [652, 211] width 113 height 13
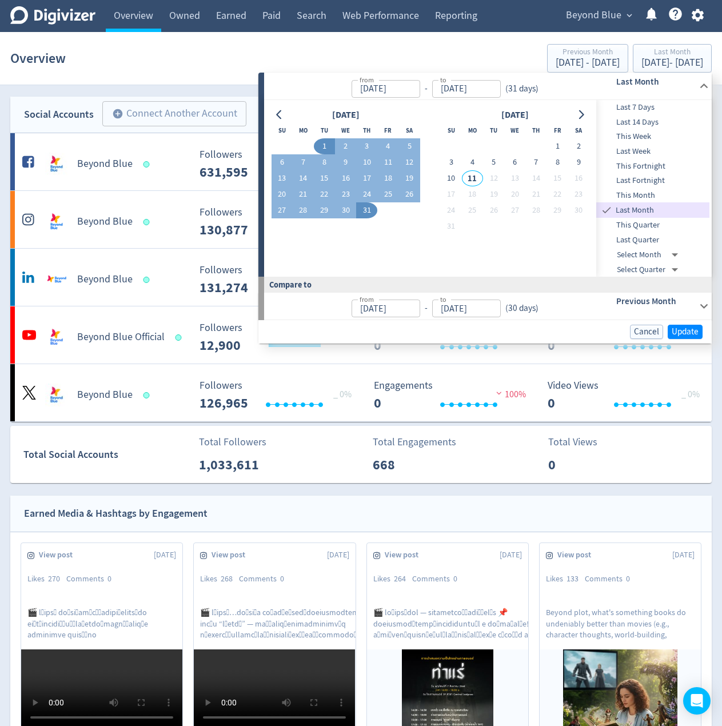
type input "[DATE]"
click at [686, 332] on span "Update" at bounding box center [684, 331] width 27 height 9
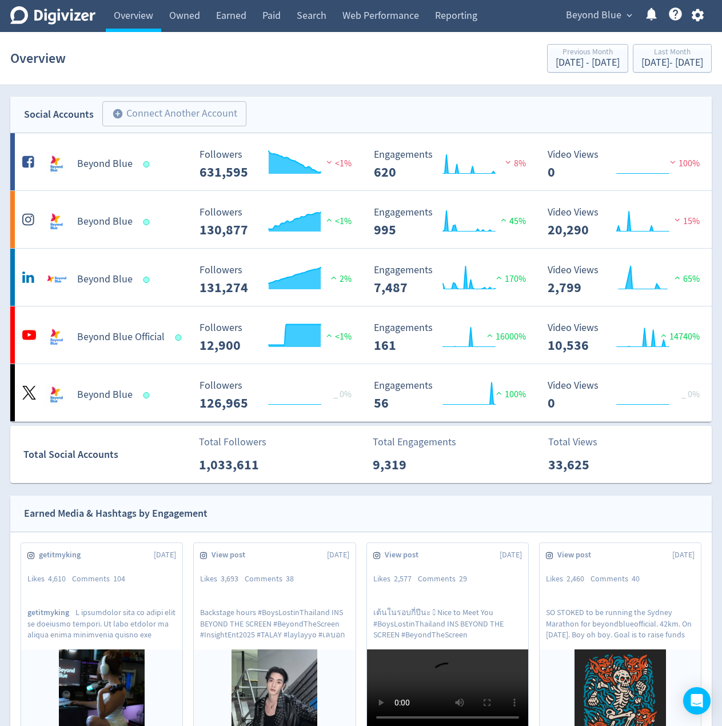
click at [281, 100] on div "Social Accounts add_circle Connect Another Account add_circle" at bounding box center [360, 115] width 701 height 37
click at [171, 383] on div "Beyond Blue" at bounding box center [102, 390] width 174 height 32
click at [273, 110] on div "Social Accounts add_circle Connect Another Account add_circle" at bounding box center [360, 115] width 701 height 37
click at [296, 98] on div "Social Accounts add_circle Connect Another Account add_circle" at bounding box center [360, 115] width 701 height 37
click at [272, 101] on div "Social Accounts add_circle Connect Another Account add_circle" at bounding box center [360, 115] width 701 height 37
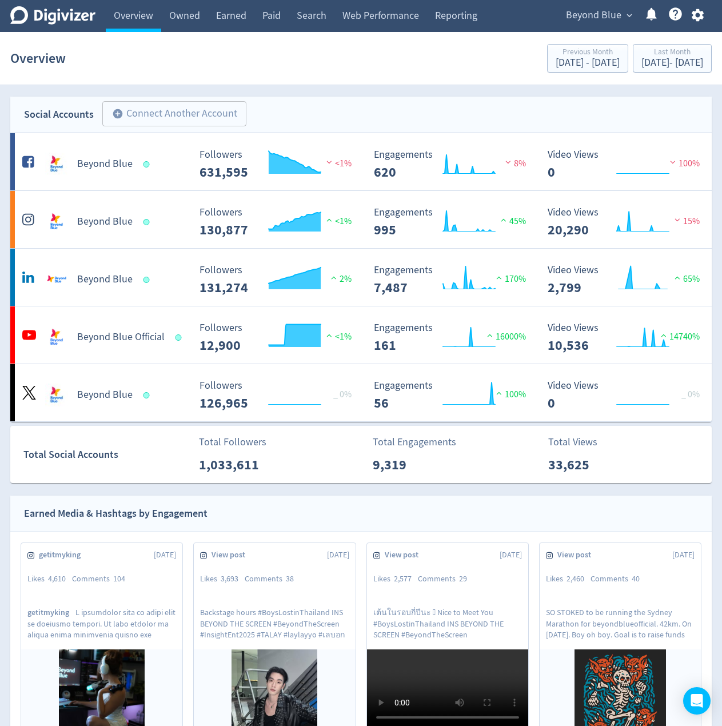
click at [254, 111] on div "Social Accounts add_circle Connect Another Account add_circle" at bounding box center [360, 115] width 701 height 37
click at [266, 111] on div "Social Accounts add_circle Connect Another Account add_circle" at bounding box center [360, 115] width 701 height 37
click at [261, 110] on div "Social Accounts add_circle Connect Another Account add_circle" at bounding box center [360, 115] width 701 height 37
click at [262, 109] on div "Social Accounts add_circle Connect Another Account add_circle" at bounding box center [360, 115] width 701 height 37
click at [258, 110] on div "Social Accounts add_circle Connect Another Account add_circle" at bounding box center [360, 115] width 701 height 37
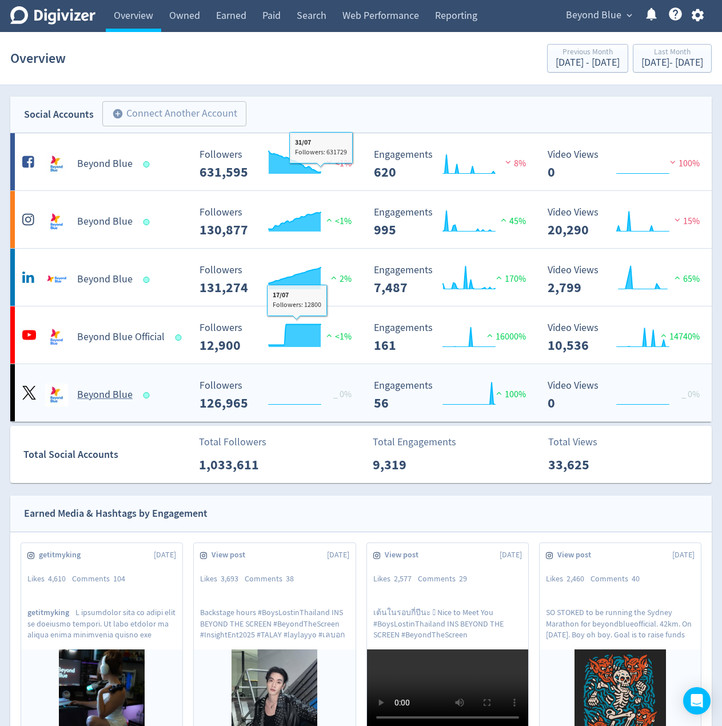
click at [167, 391] on div "Beyond Blue" at bounding box center [104, 394] width 170 height 23
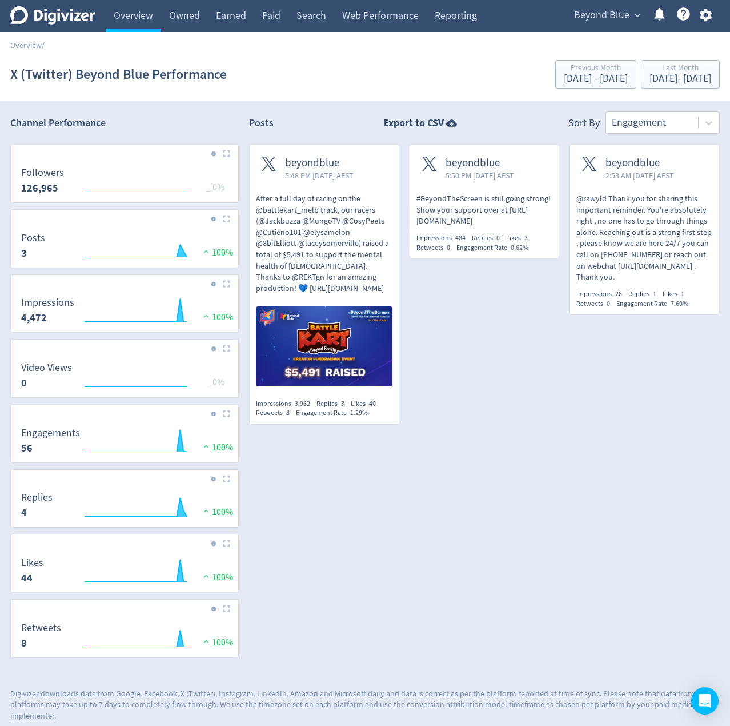
click at [240, 202] on div "beyondblue 5:48 PM [DATE] AEST After a full day of racing on the @battlekart_me…" at bounding box center [319, 289] width 161 height 291
click at [242, 202] on div "beyondblue 5:48 PM [DATE] AEST After a full day of racing on the @battlekart_me…" at bounding box center [319, 289] width 161 height 291
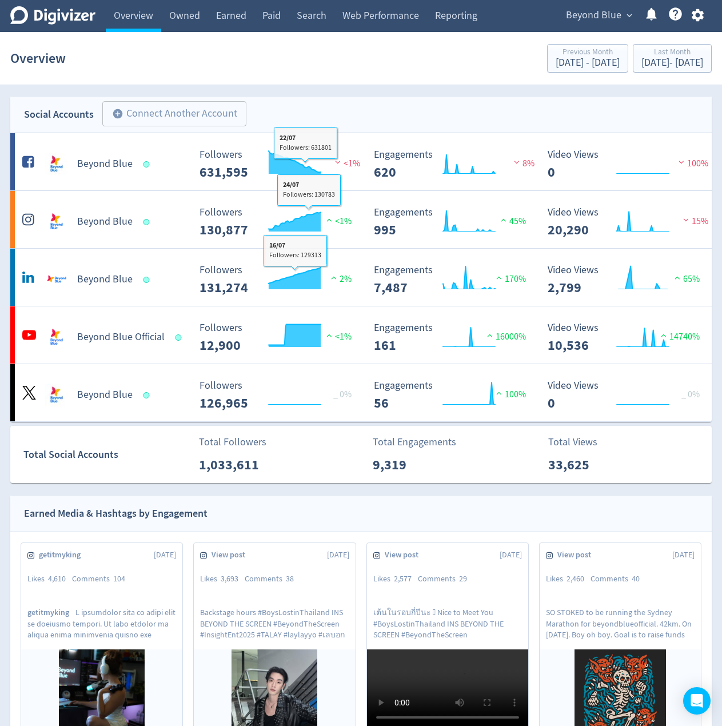
click at [258, 108] on div "Social Accounts add_circle Connect Another Account add_circle" at bounding box center [360, 115] width 701 height 37
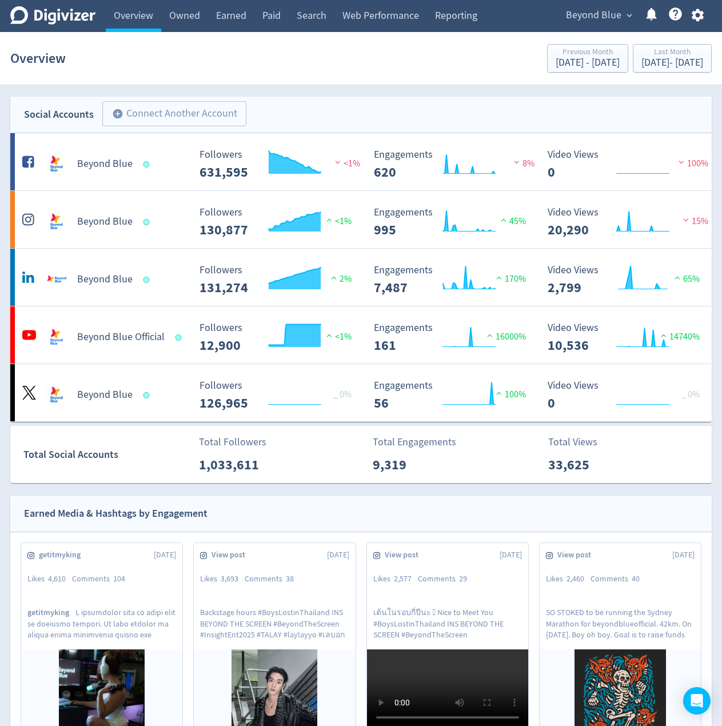
click at [266, 109] on div "Social Accounts add_circle Connect Another Account add_circle" at bounding box center [360, 115] width 701 height 37
click at [283, 109] on div "Social Accounts add_circle Connect Another Account add_circle" at bounding box center [360, 115] width 701 height 37
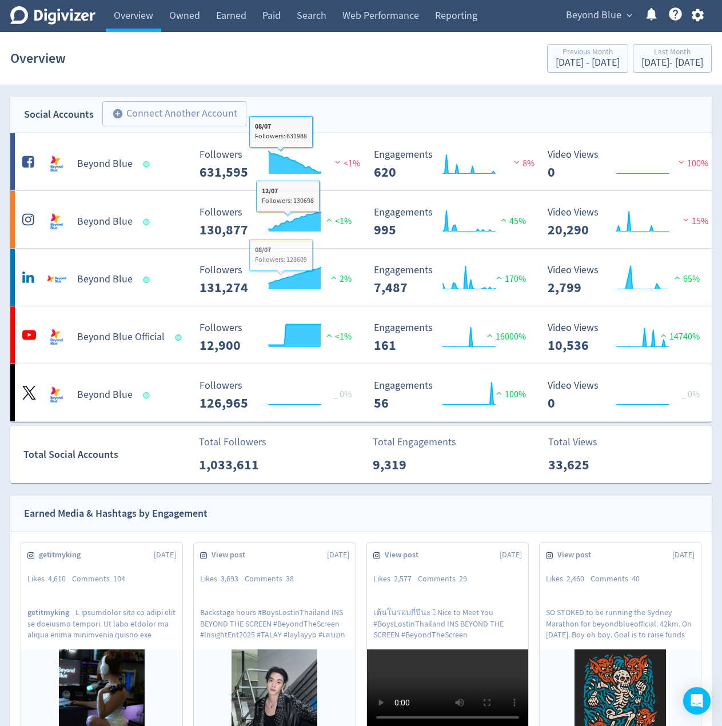
click at [254, 108] on div "Social Accounts add_circle Connect Another Account add_circle" at bounding box center [360, 115] width 701 height 37
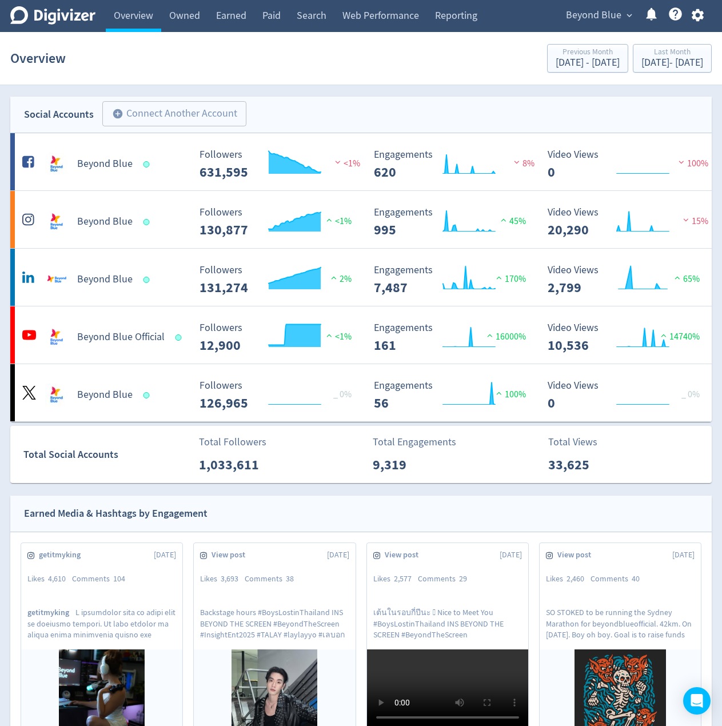
click at [264, 114] on div "Social Accounts add_circle Connect Another Account add_circle" at bounding box center [360, 115] width 701 height 37
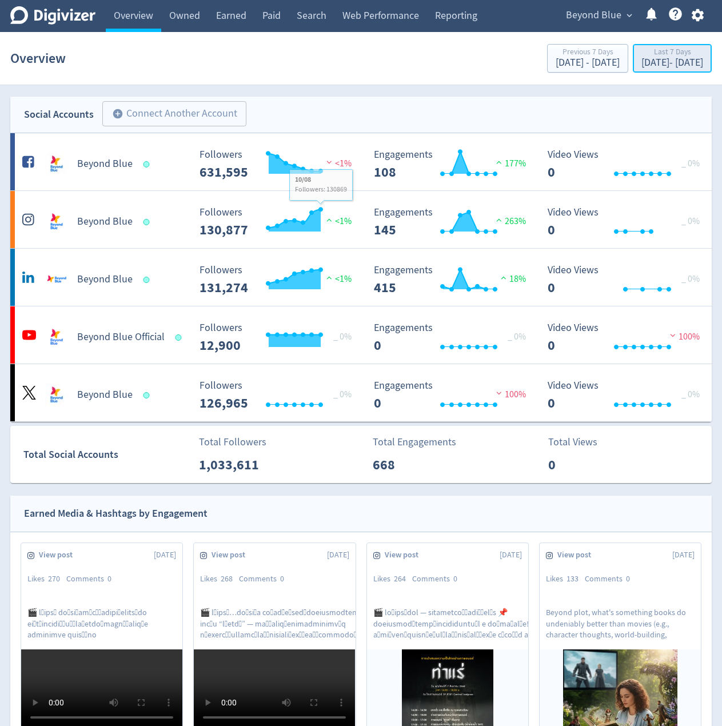
click at [641, 57] on div "Last 7 Days" at bounding box center [672, 53] width 62 height 10
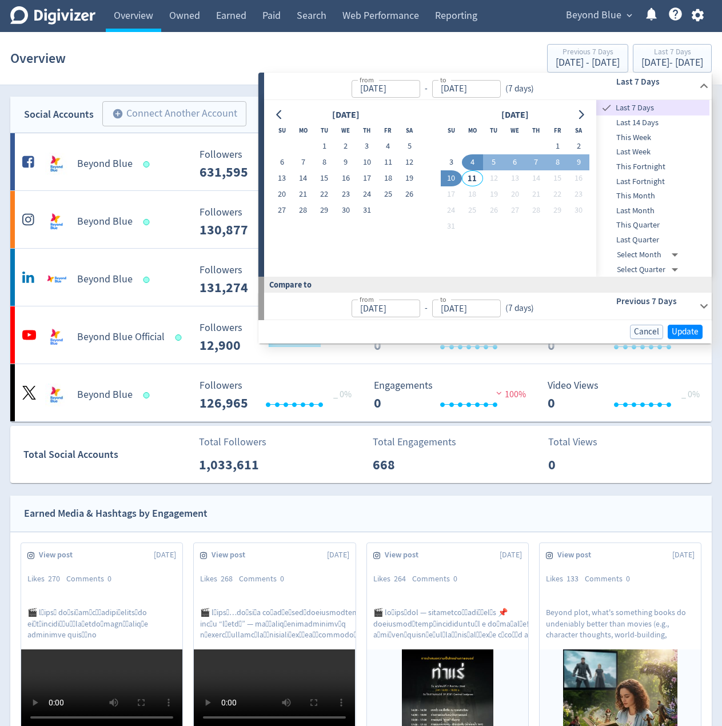
click at [633, 207] on span "Last Month" at bounding box center [652, 211] width 113 height 13
type input "[DATE]"
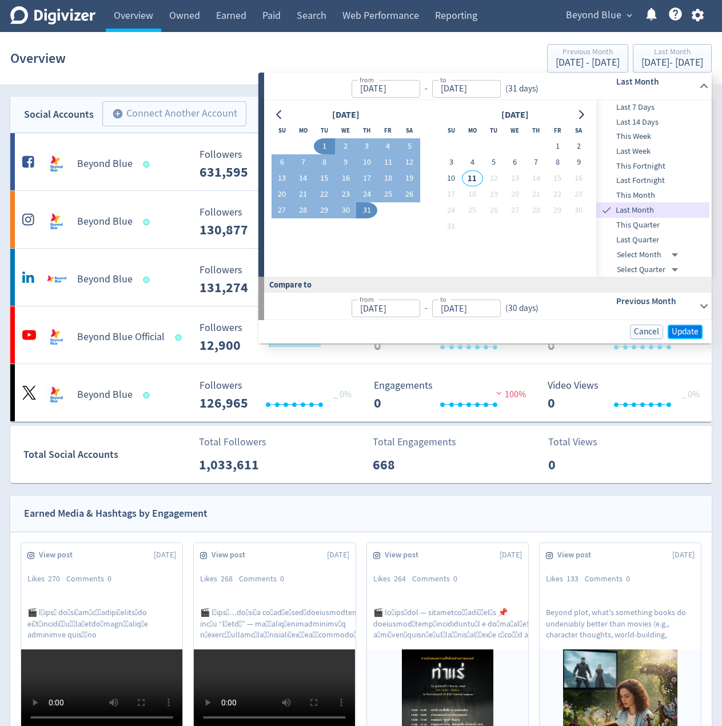
click at [679, 331] on span "Update" at bounding box center [684, 331] width 27 height 9
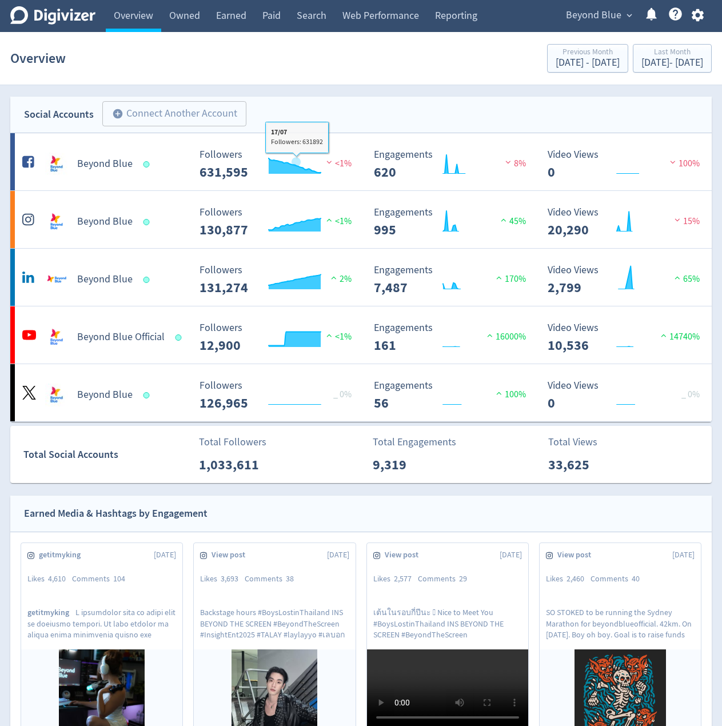
click at [263, 109] on div "Social Accounts add_circle Connect Another Account add_circle" at bounding box center [360, 115] width 701 height 37
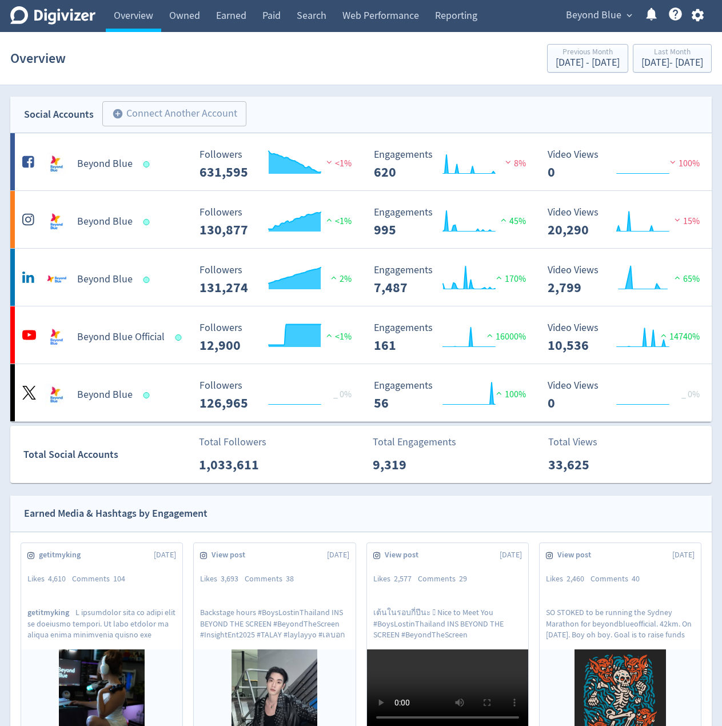
click at [261, 108] on div "Social Accounts add_circle Connect Another Account add_circle" at bounding box center [360, 115] width 701 height 37
click at [263, 109] on div "Social Accounts add_circle Connect Another Account add_circle" at bounding box center [360, 115] width 701 height 37
drag, startPoint x: 291, startPoint y: 99, endPoint x: 214, endPoint y: 111, distance: 78.6
click at [291, 99] on div "Social Accounts add_circle Connect Another Account add_circle" at bounding box center [360, 115] width 701 height 37
click at [264, 103] on div "Social Accounts add_circle Connect Another Account add_circle" at bounding box center [360, 115] width 701 height 37
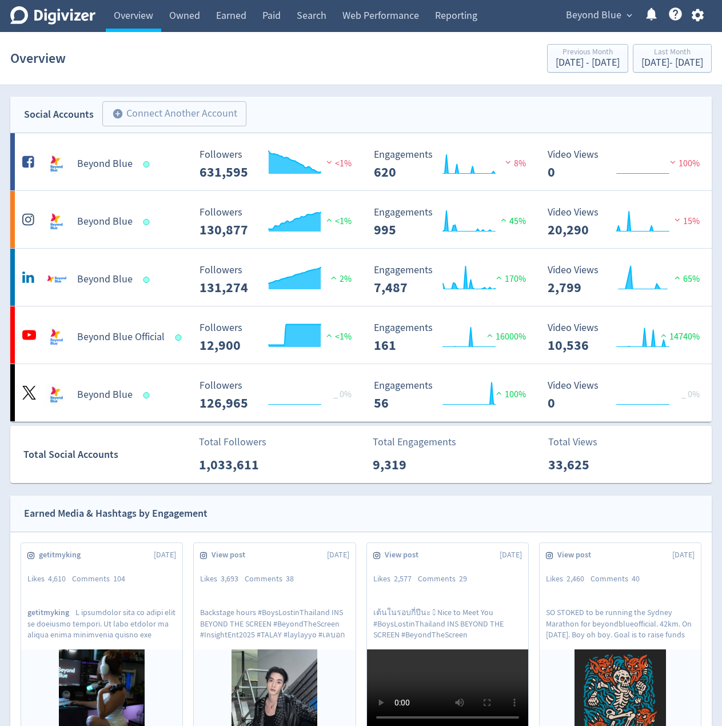
drag, startPoint x: 255, startPoint y: 108, endPoint x: 263, endPoint y: 110, distance: 7.6
click at [256, 108] on div "Social Accounts add_circle Connect Another Account add_circle" at bounding box center [360, 115] width 701 height 37
click at [263, 110] on div "Social Accounts add_circle Connect Another Account add_circle" at bounding box center [360, 115] width 701 height 37
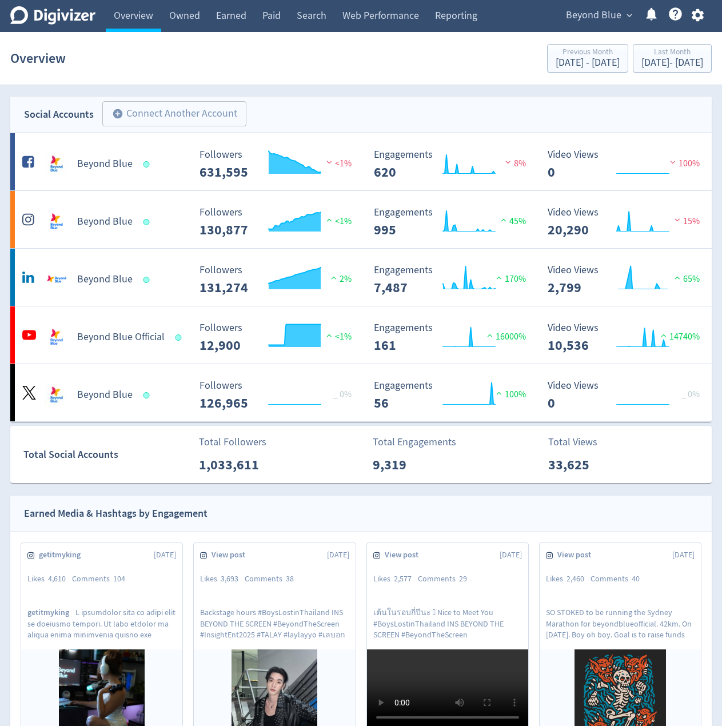
click at [262, 110] on div "Social Accounts add_circle Connect Another Account add_circle" at bounding box center [360, 115] width 701 height 37
click at [262, 109] on div "Social Accounts add_circle Connect Another Account add_circle" at bounding box center [360, 115] width 701 height 37
click at [264, 108] on div "Social Accounts add_circle Connect Another Account add_circle" at bounding box center [360, 115] width 701 height 37
click at [263, 109] on div "Social Accounts add_circle Connect Another Account add_circle" at bounding box center [360, 115] width 701 height 37
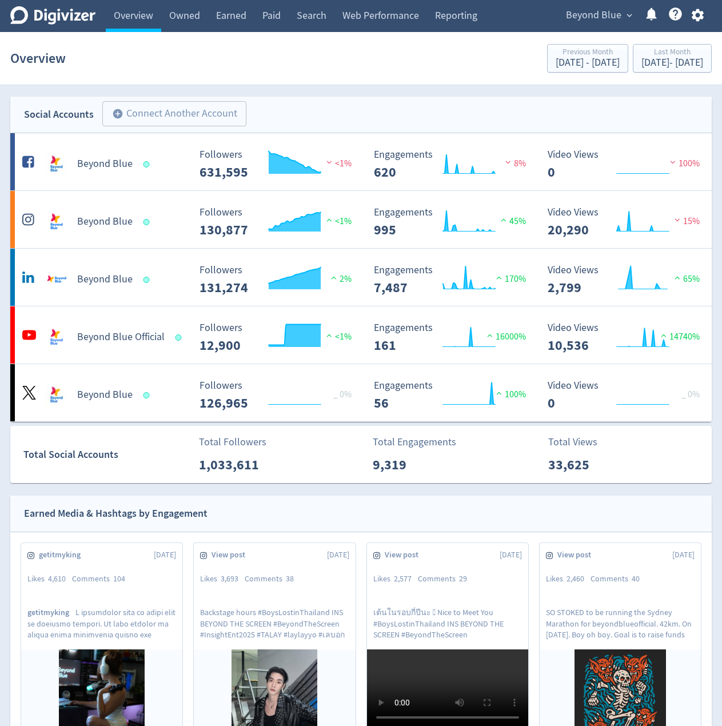
click at [263, 110] on div "Social Accounts add_circle Connect Another Account add_circle" at bounding box center [360, 115] width 701 height 37
